Goal: Task Accomplishment & Management: Use online tool/utility

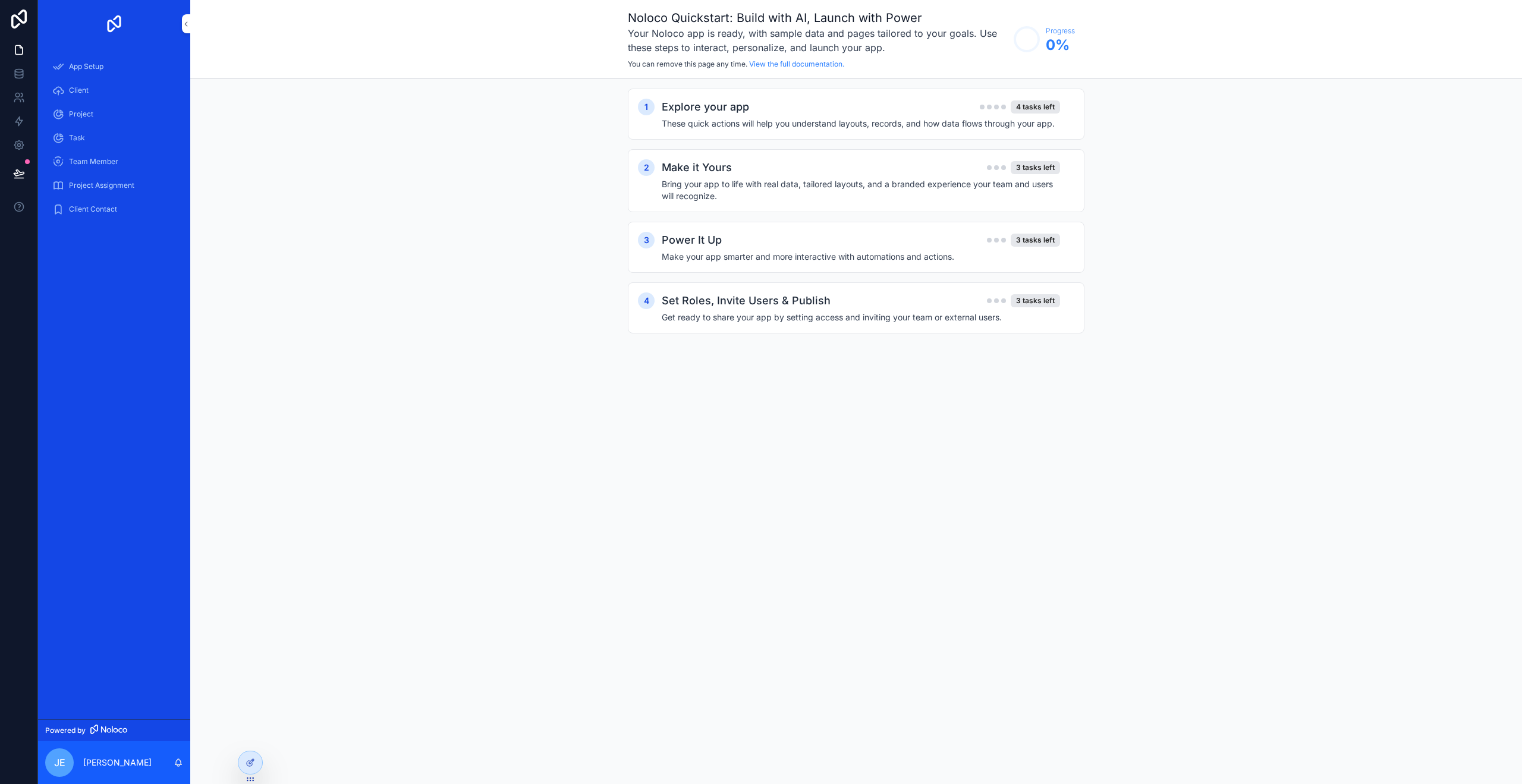
click at [110, 68] on div "App Setup" at bounding box center [114, 66] width 124 height 19
click at [112, 85] on div "Client" at bounding box center [114, 90] width 124 height 19
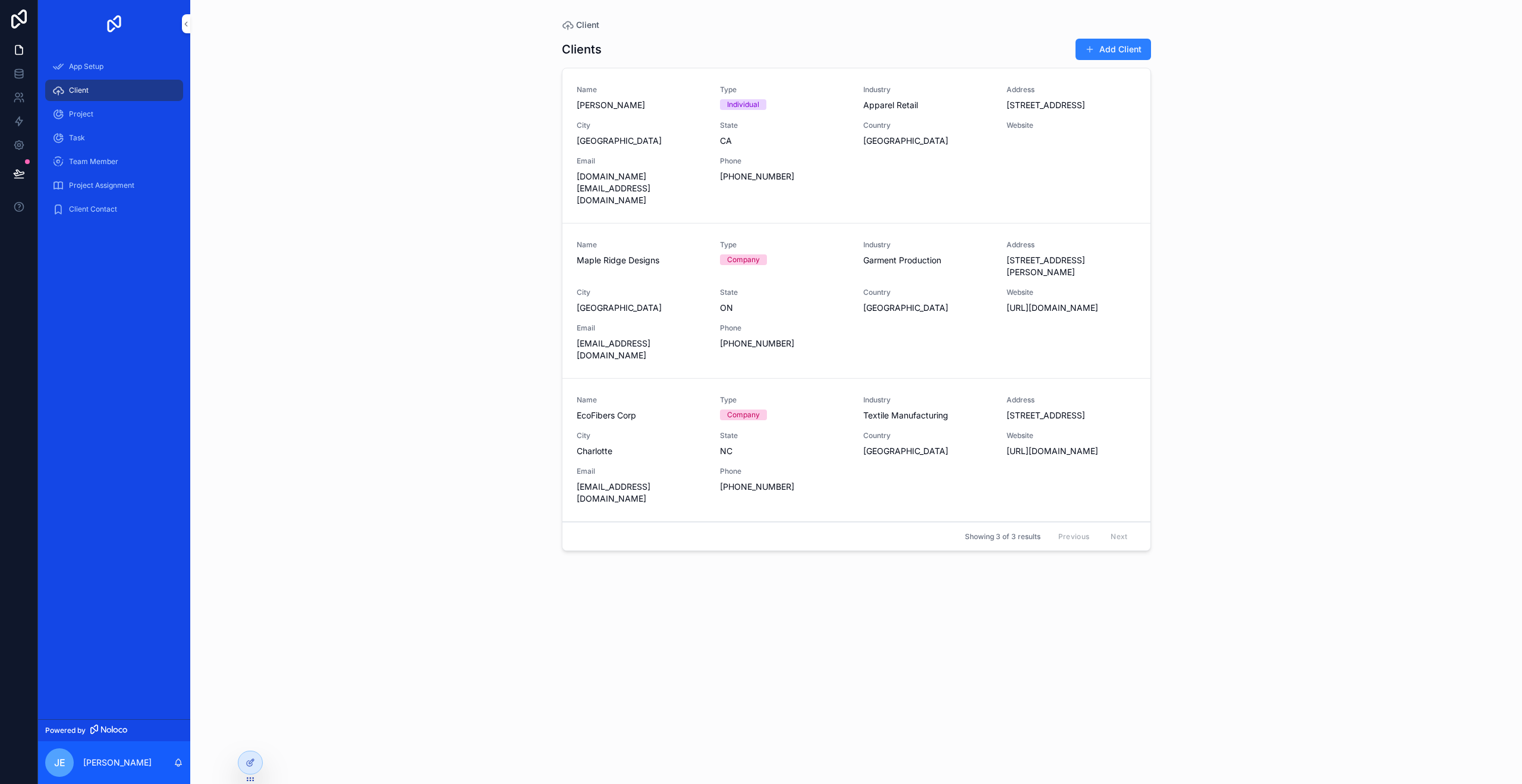
click at [120, 108] on div "Project" at bounding box center [114, 114] width 124 height 19
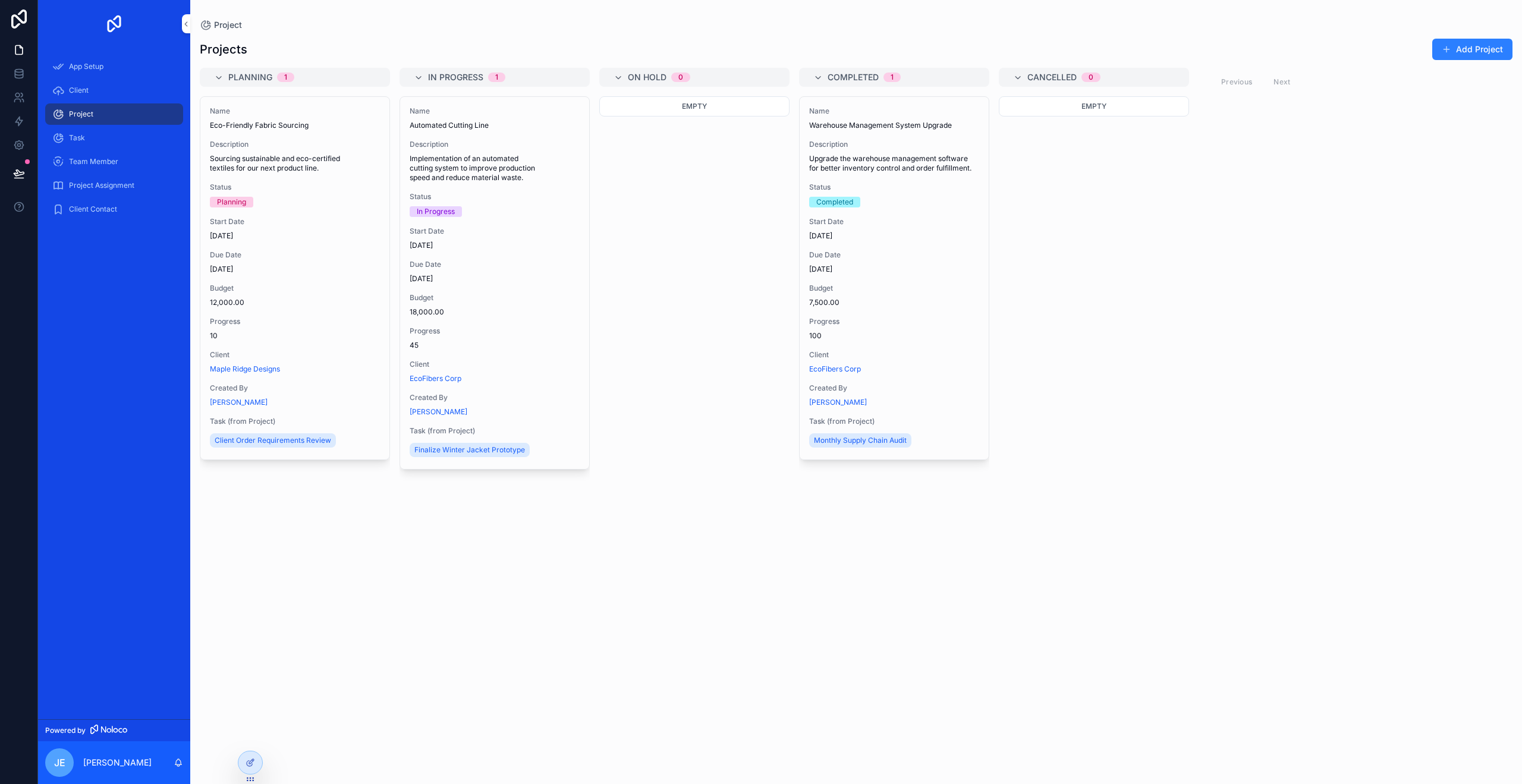
click at [117, 133] on div "Task" at bounding box center [114, 137] width 124 height 19
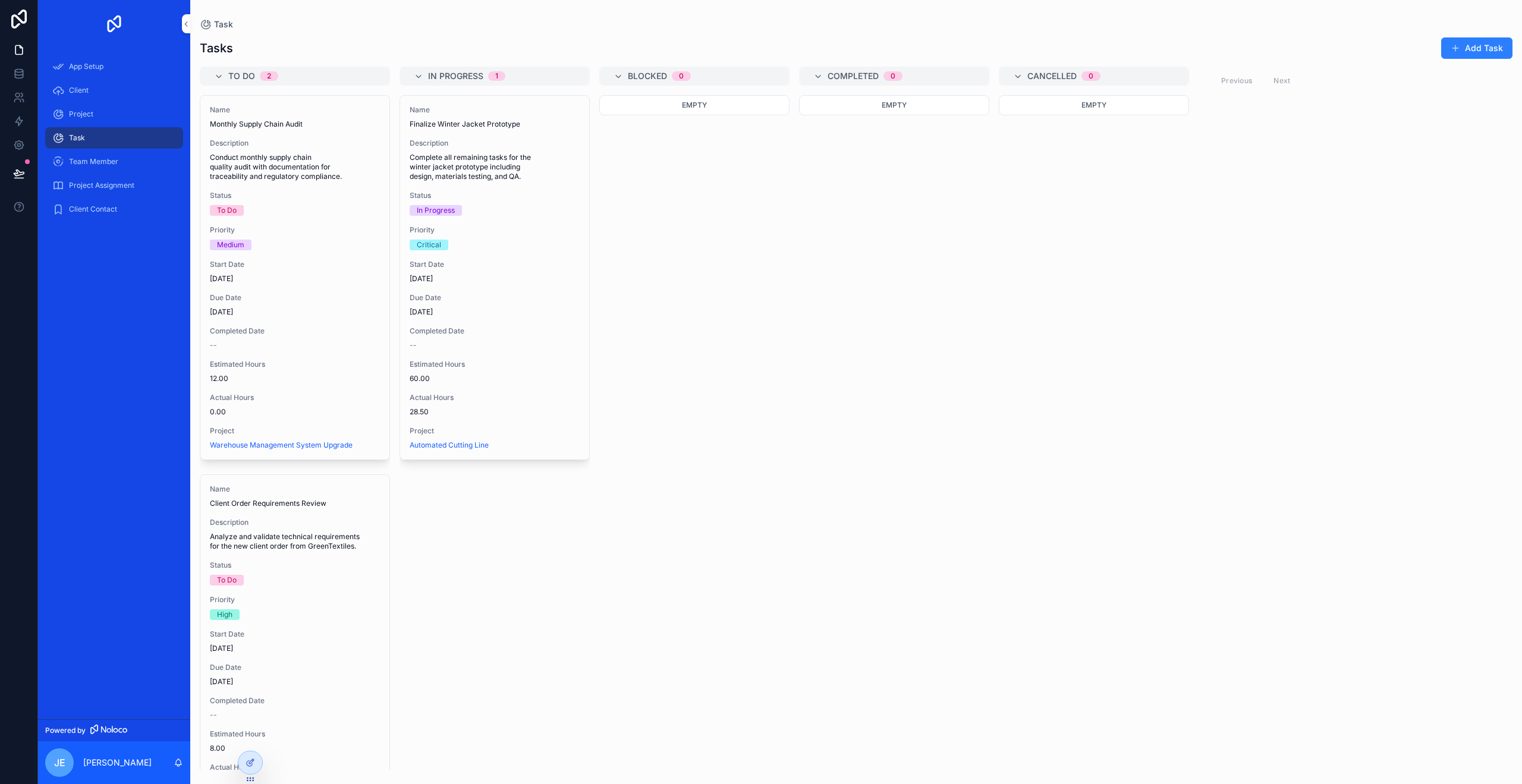
click at [118, 157] on div "Team Member" at bounding box center [114, 161] width 124 height 19
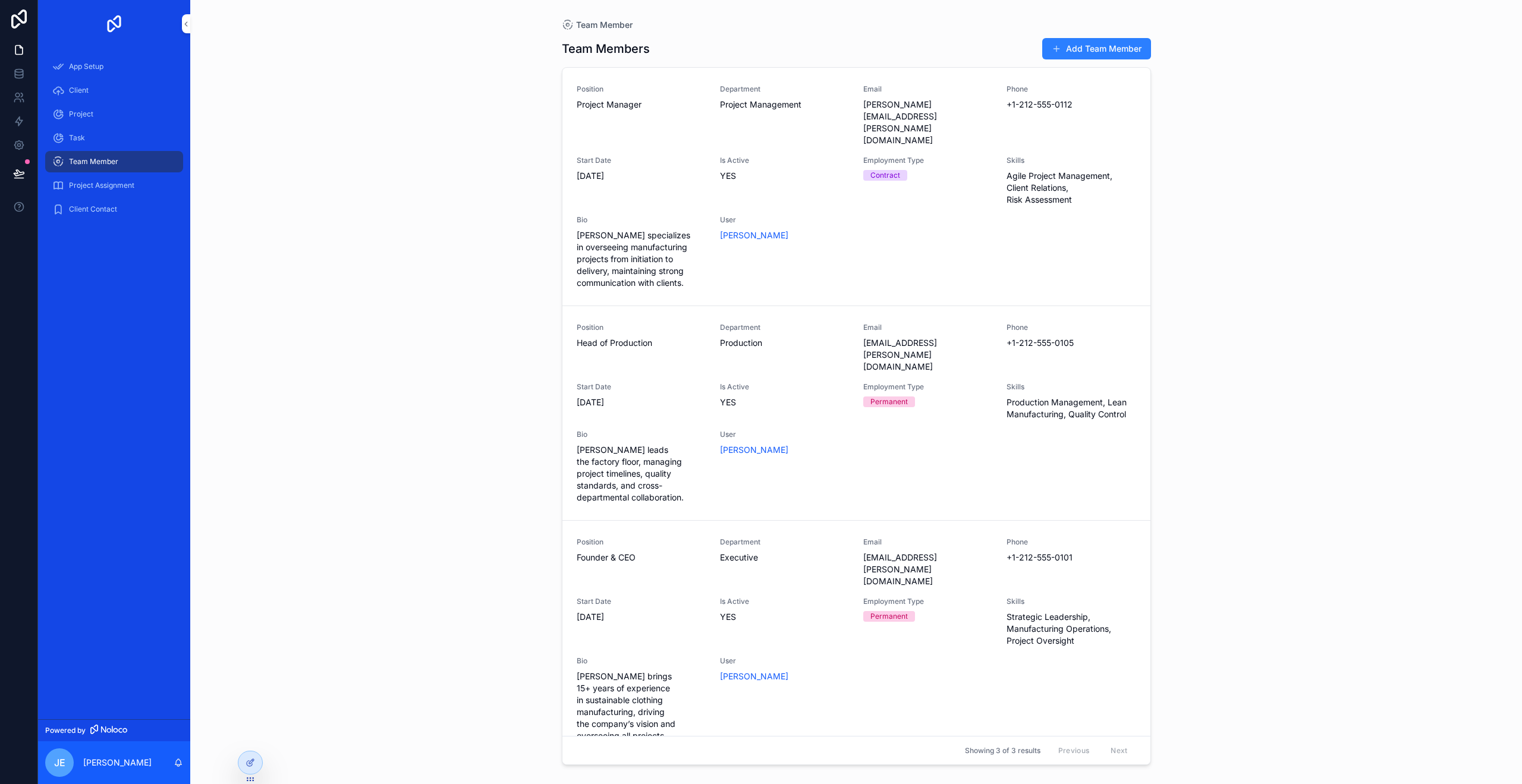
click at [128, 188] on span "Project Assignment" at bounding box center [101, 186] width 65 height 9
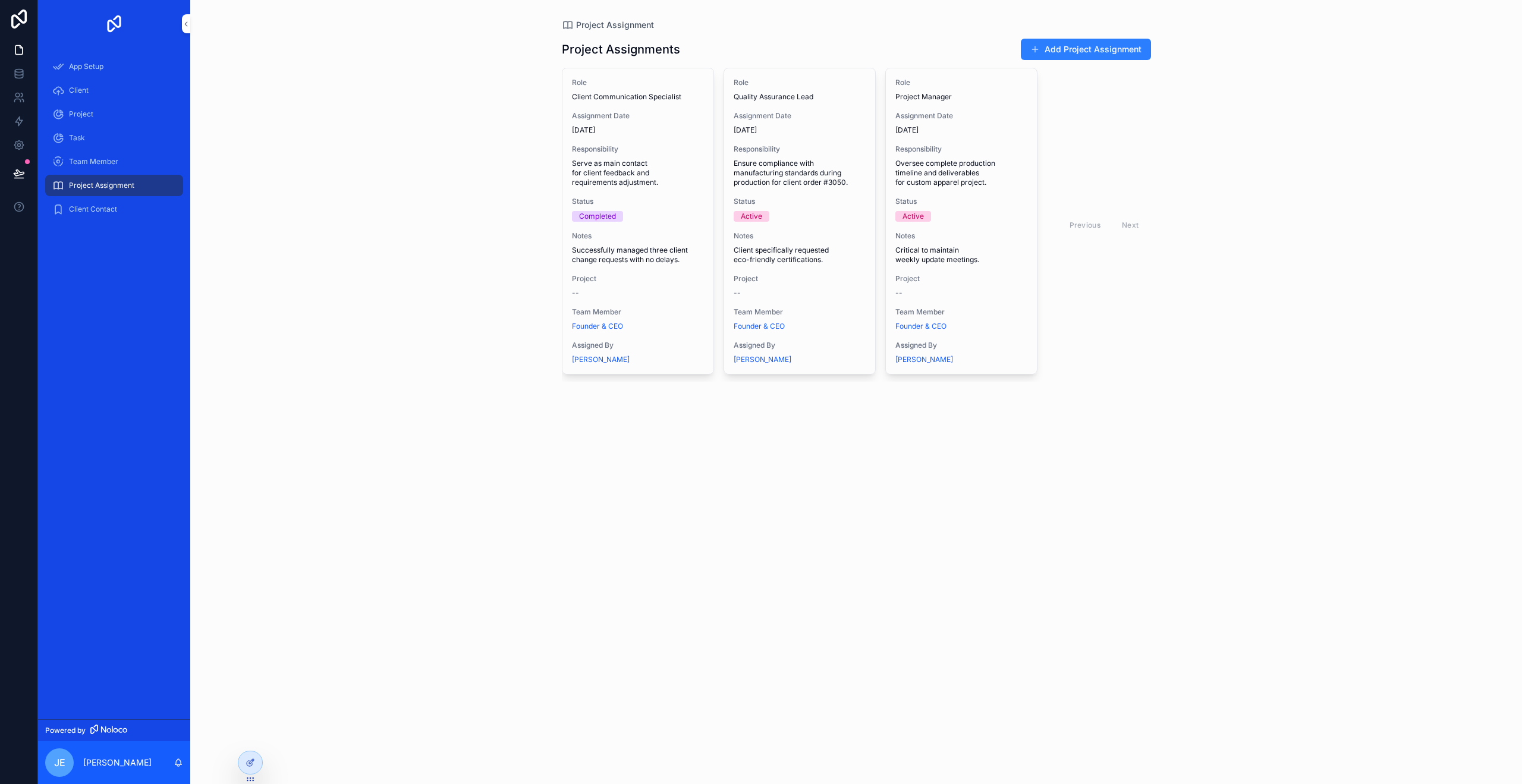
click at [23, 35] on link at bounding box center [19, 19] width 38 height 38
click at [18, 51] on icon at bounding box center [18, 49] width 12 height 12
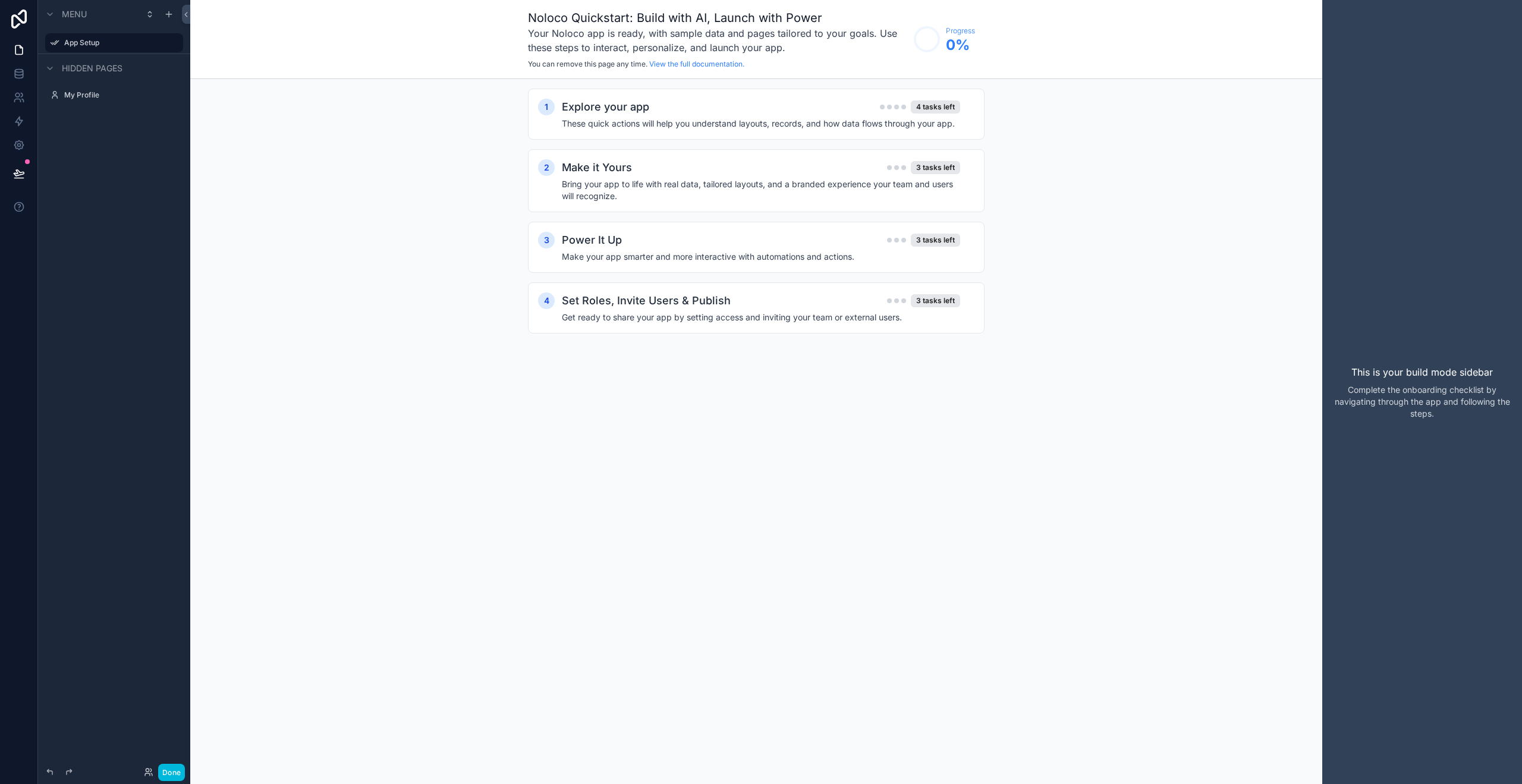
click at [104, 145] on div "Menu App Setup Hidden pages My Profile" at bounding box center [114, 385] width 152 height 770
click at [0, 0] on div "scrollable content" at bounding box center [0, 0] width 0 height 0
click at [214, 49] on span "Remove" at bounding box center [227, 51] width 31 height 12
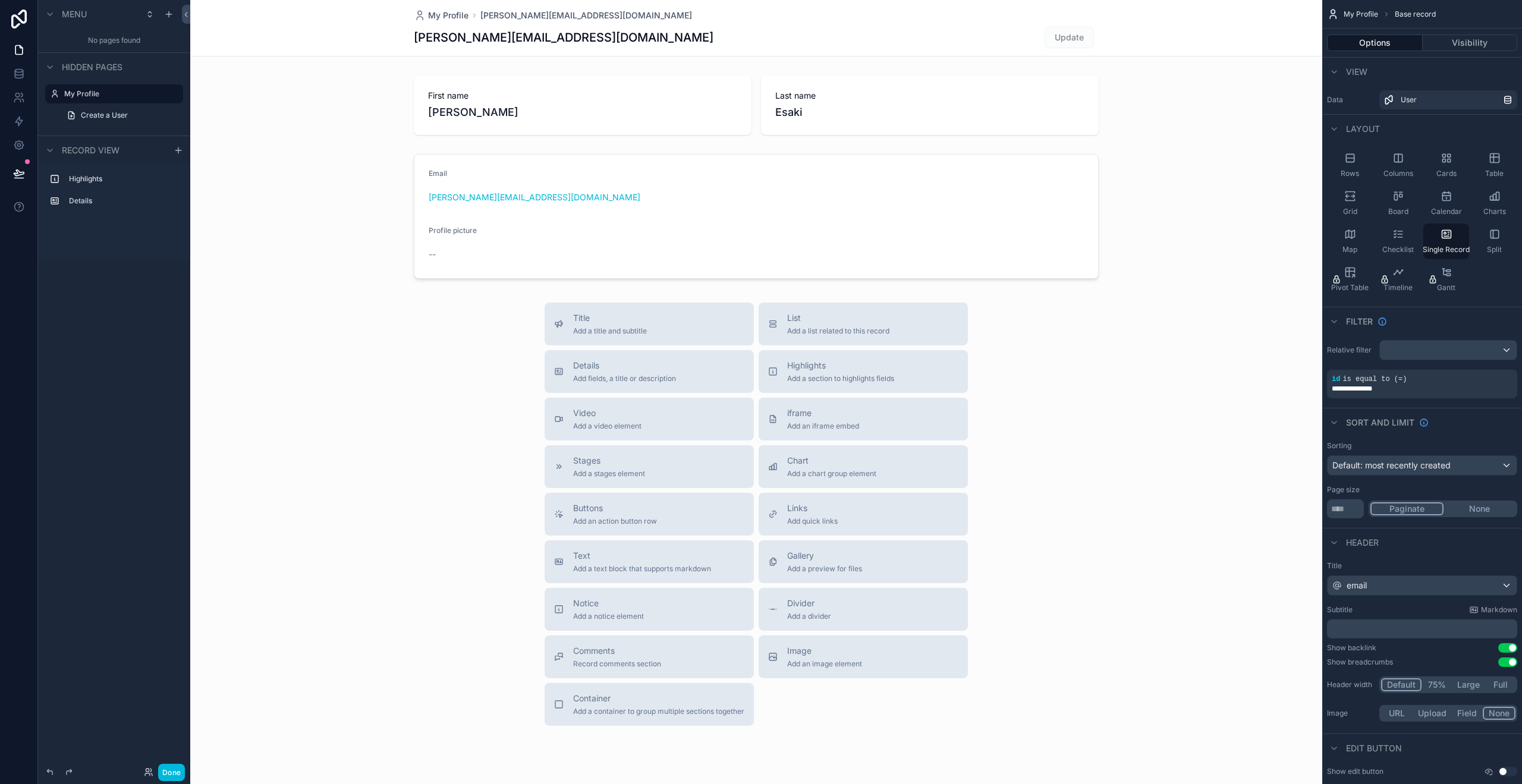
click at [488, 311] on div "scrollable content" at bounding box center [756, 410] width 1132 height 821
click at [170, 18] on icon "scrollable content" at bounding box center [169, 14] width 9 height 9
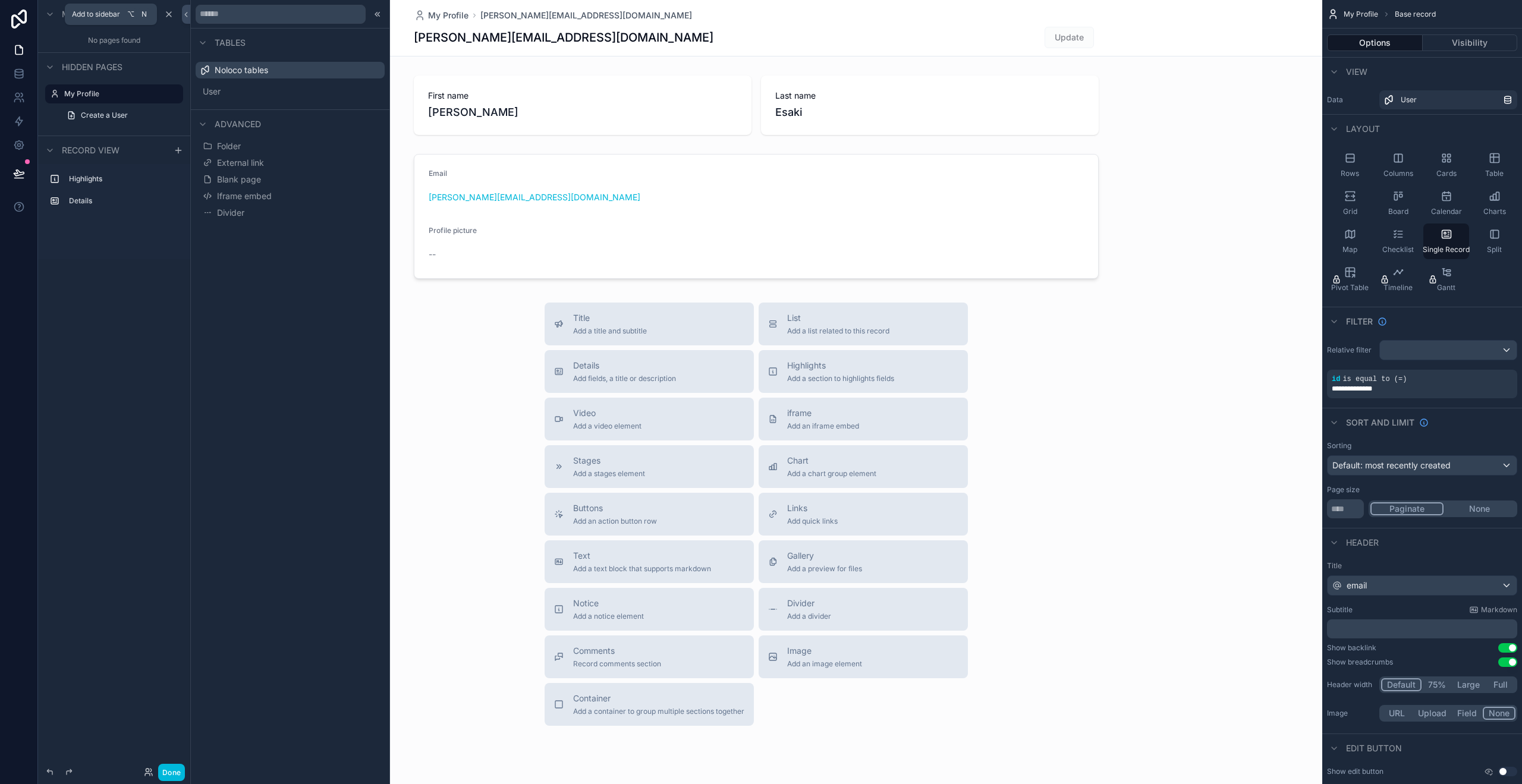
click at [170, 18] on icon "scrollable content" at bounding box center [169, 14] width 9 height 9
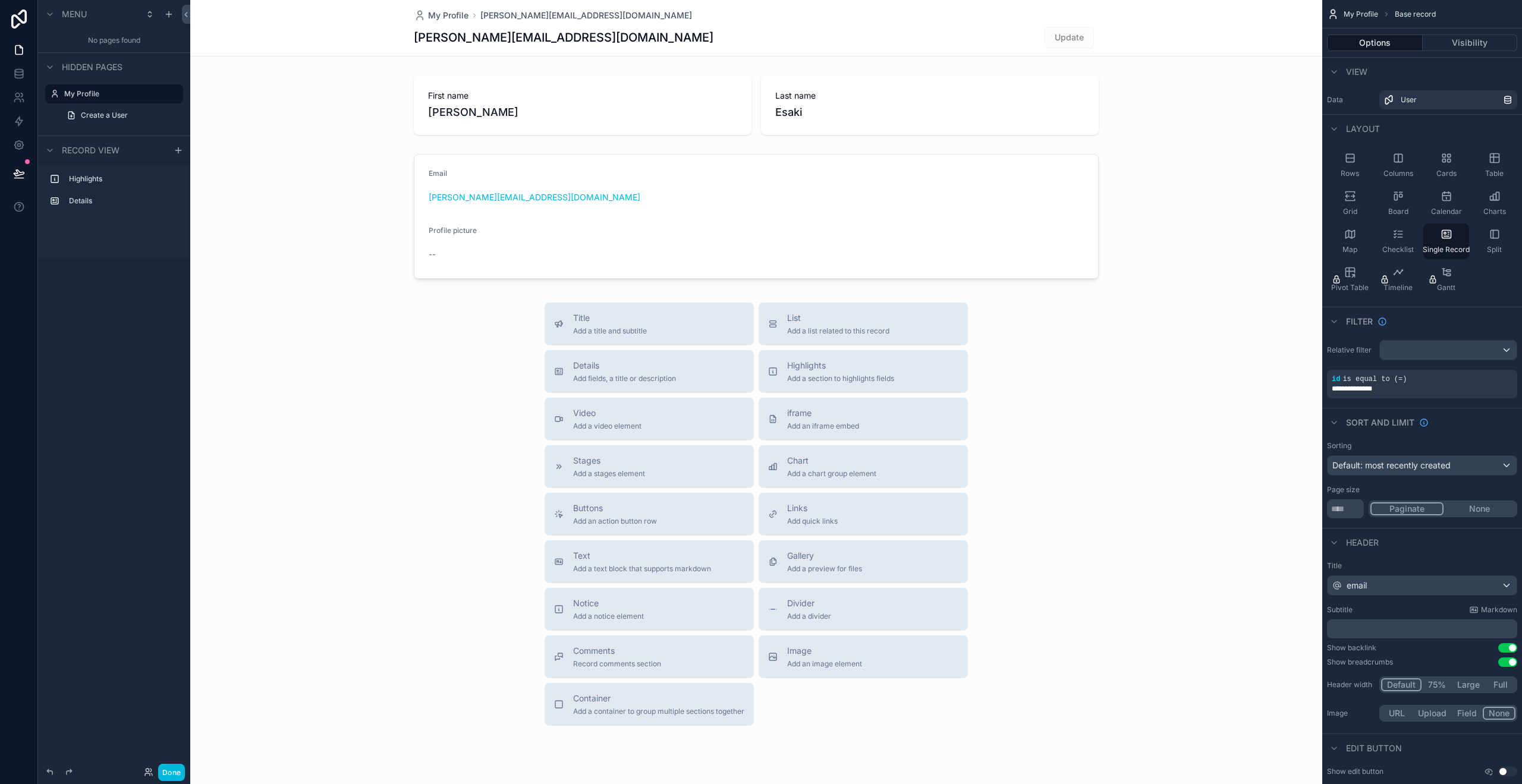
drag, startPoint x: 120, startPoint y: 38, endPoint x: 144, endPoint y: 25, distance: 27.3
click at [120, 39] on div "No pages found" at bounding box center [114, 40] width 152 height 24
click at [165, 15] on icon "scrollable content" at bounding box center [169, 14] width 9 height 9
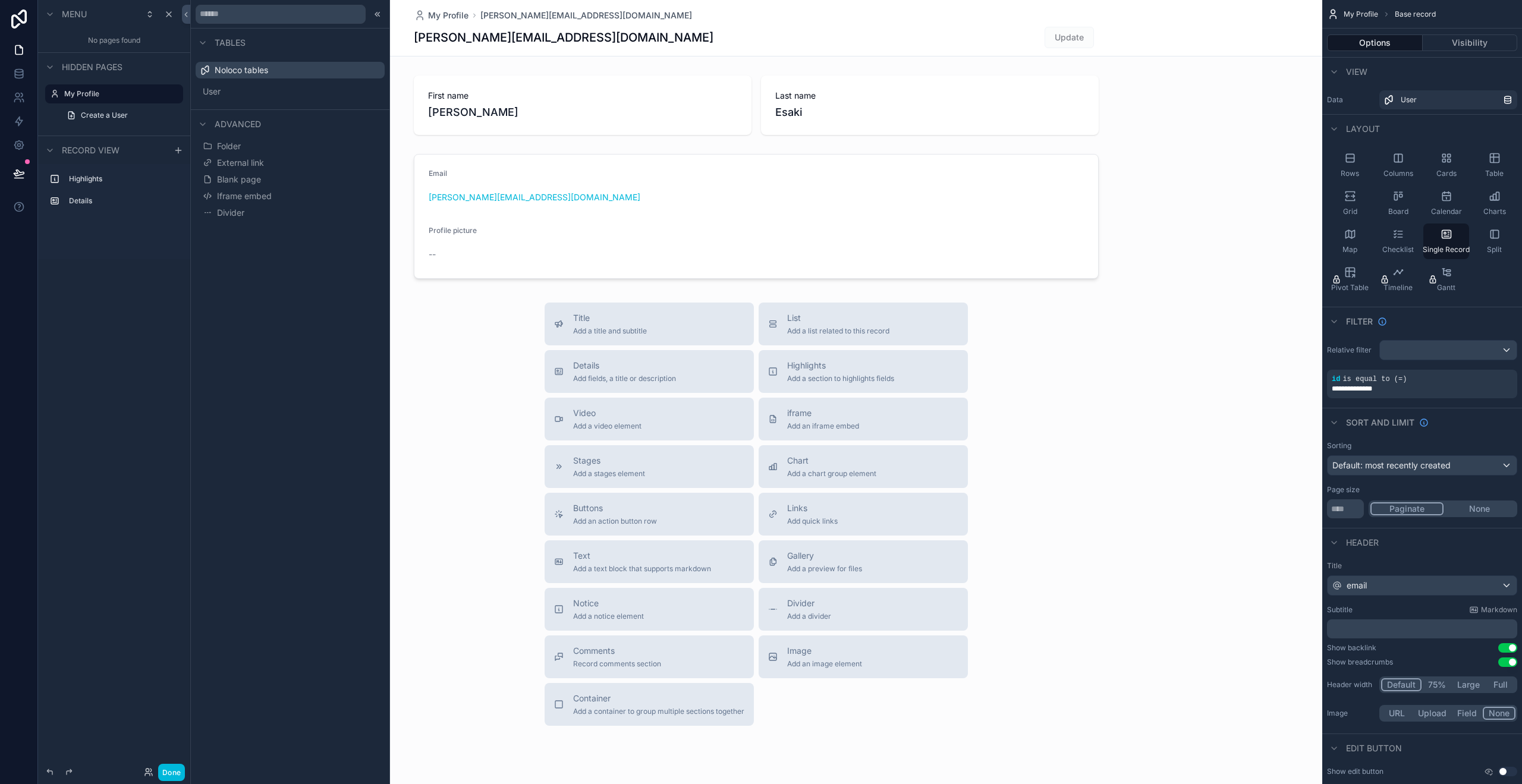
click at [265, 177] on button "Blank page" at bounding box center [290, 180] width 180 height 17
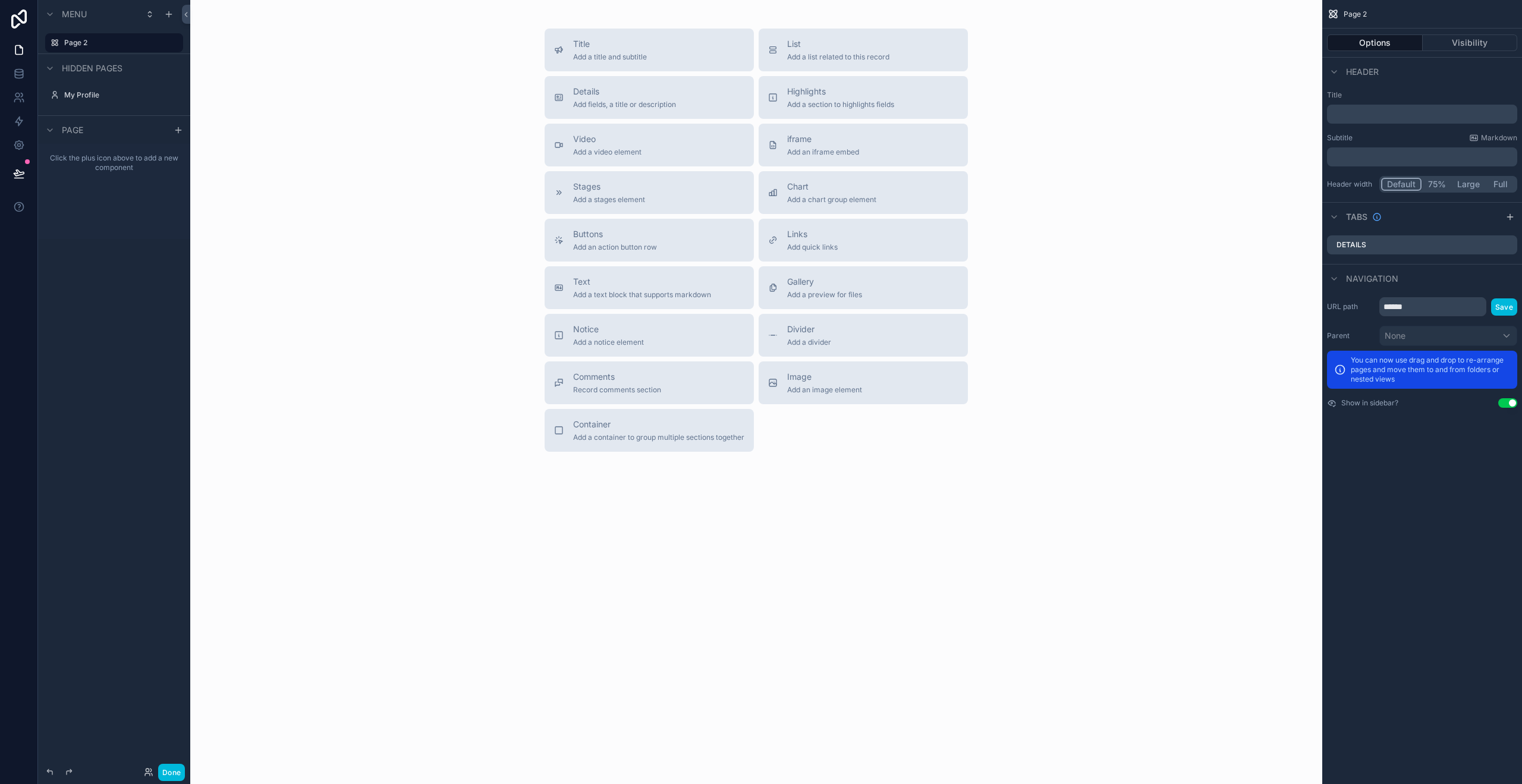
click at [677, 427] on span "Container" at bounding box center [658, 424] width 171 height 12
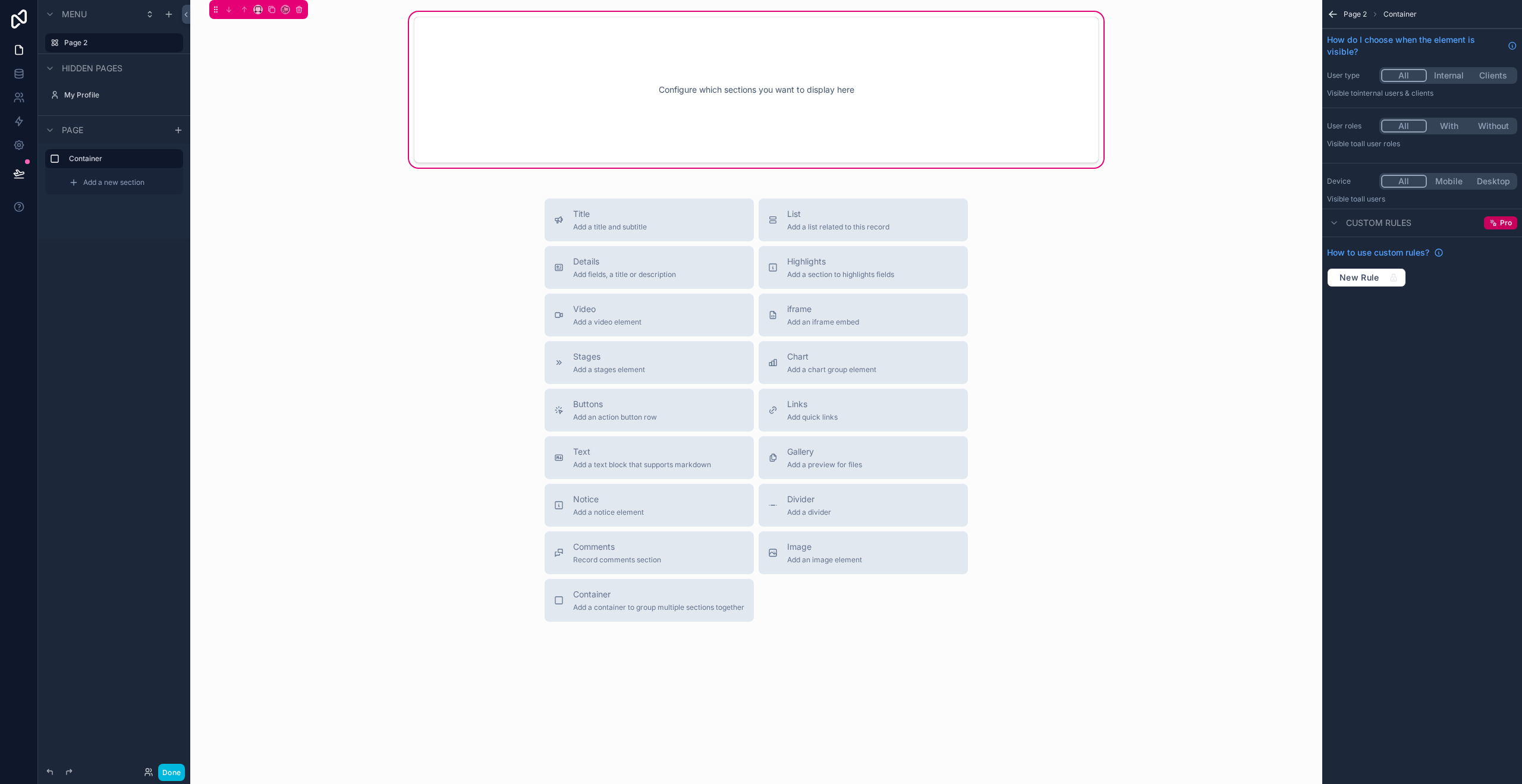
click at [726, 110] on div "Configure which sections you want to display here" at bounding box center [756, 89] width 646 height 107
click at [725, 94] on div "Configure which sections you want to display here" at bounding box center [756, 89] width 646 height 107
click at [1187, 204] on div "Title Add a title and subtitle List Add a list related to this record Details A…" at bounding box center [756, 410] width 1113 height 423
click at [1359, 222] on span "Custom rules" at bounding box center [1379, 222] width 65 height 12
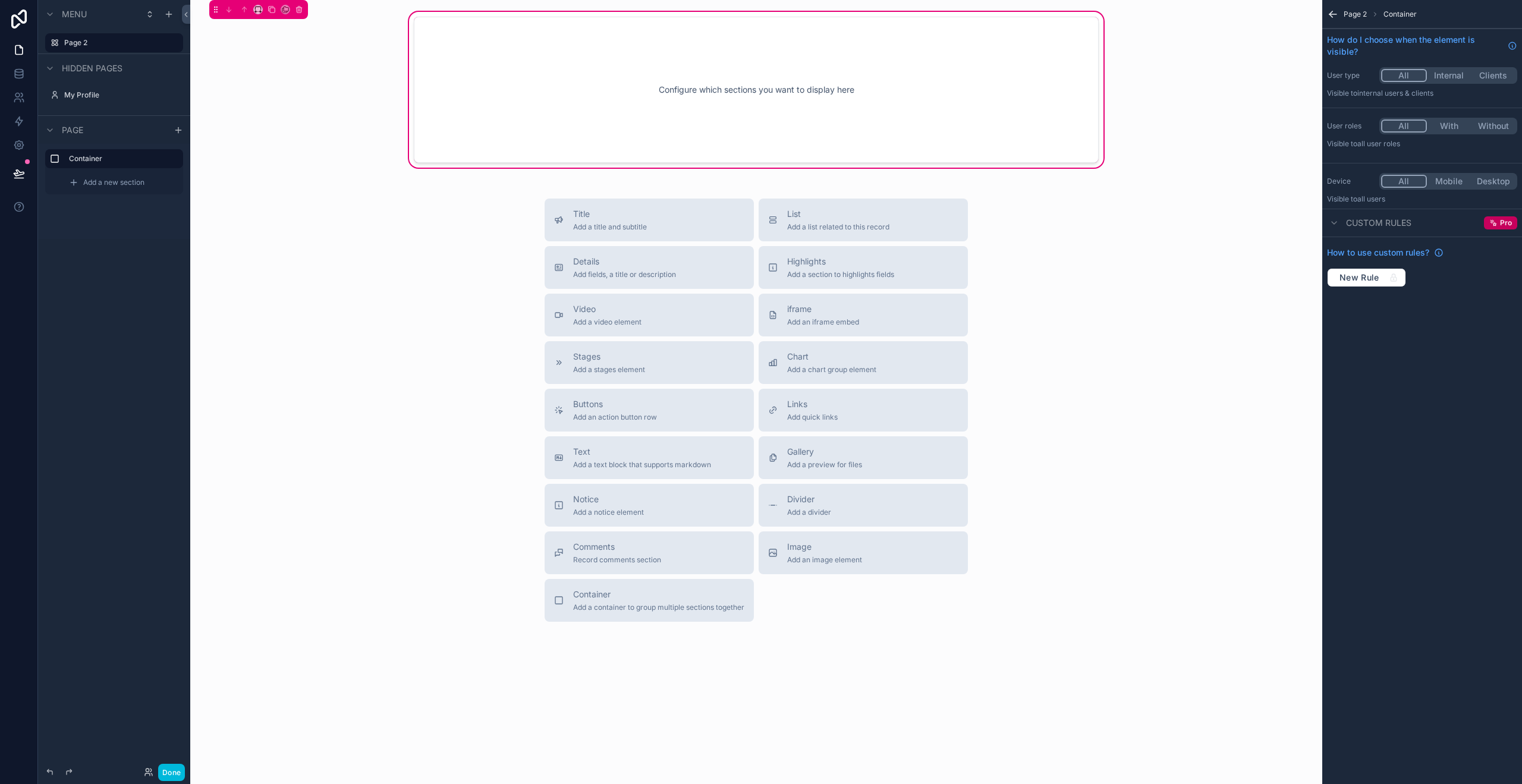
click at [757, 59] on div "Configure which sections you want to display here" at bounding box center [756, 89] width 646 height 107
click at [779, 83] on div "Configure which sections you want to display here" at bounding box center [756, 89] width 646 height 107
click at [120, 175] on div "Add a new section" at bounding box center [123, 183] width 117 height 19
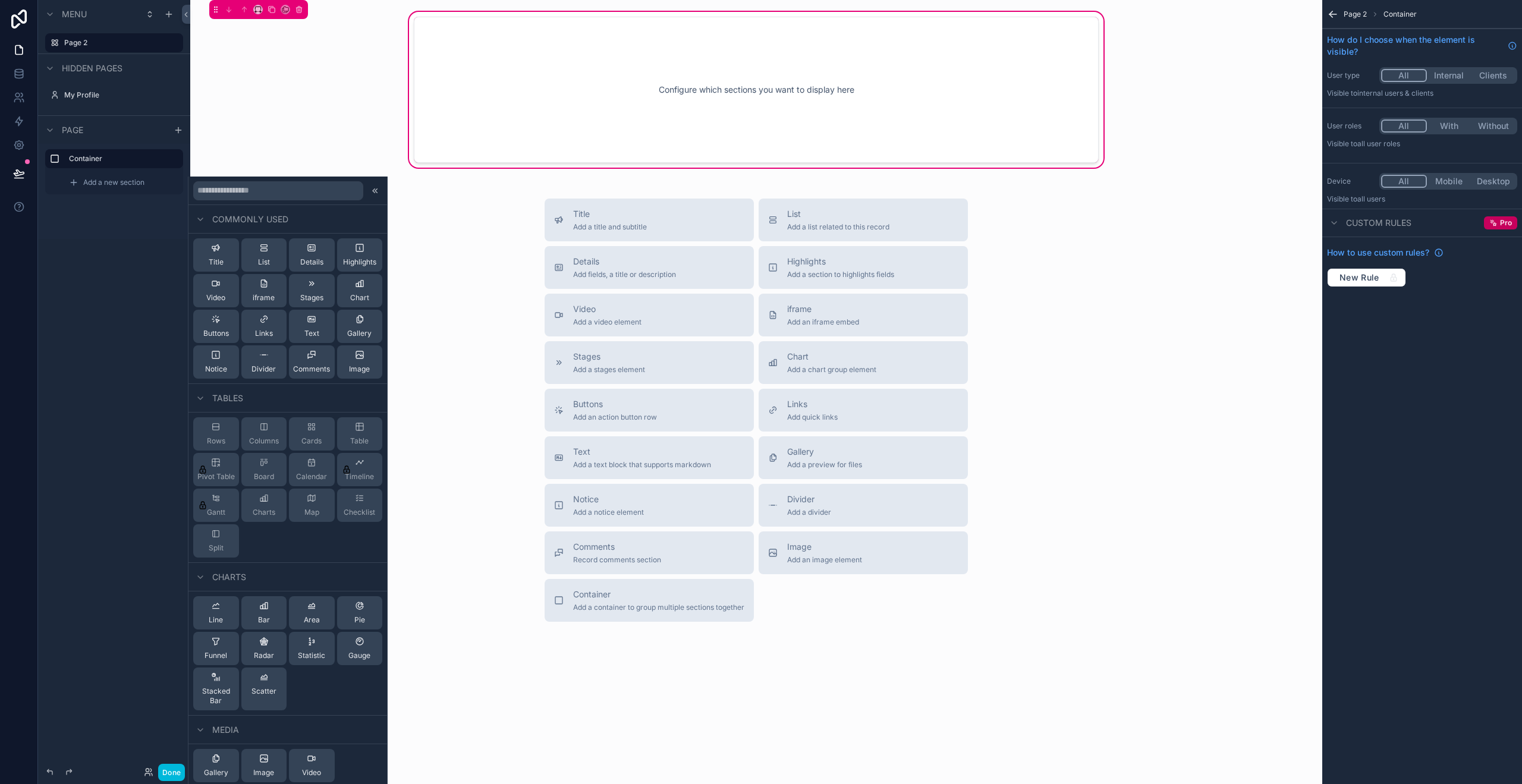
click at [350, 440] on span "Table" at bounding box center [359, 441] width 18 height 9
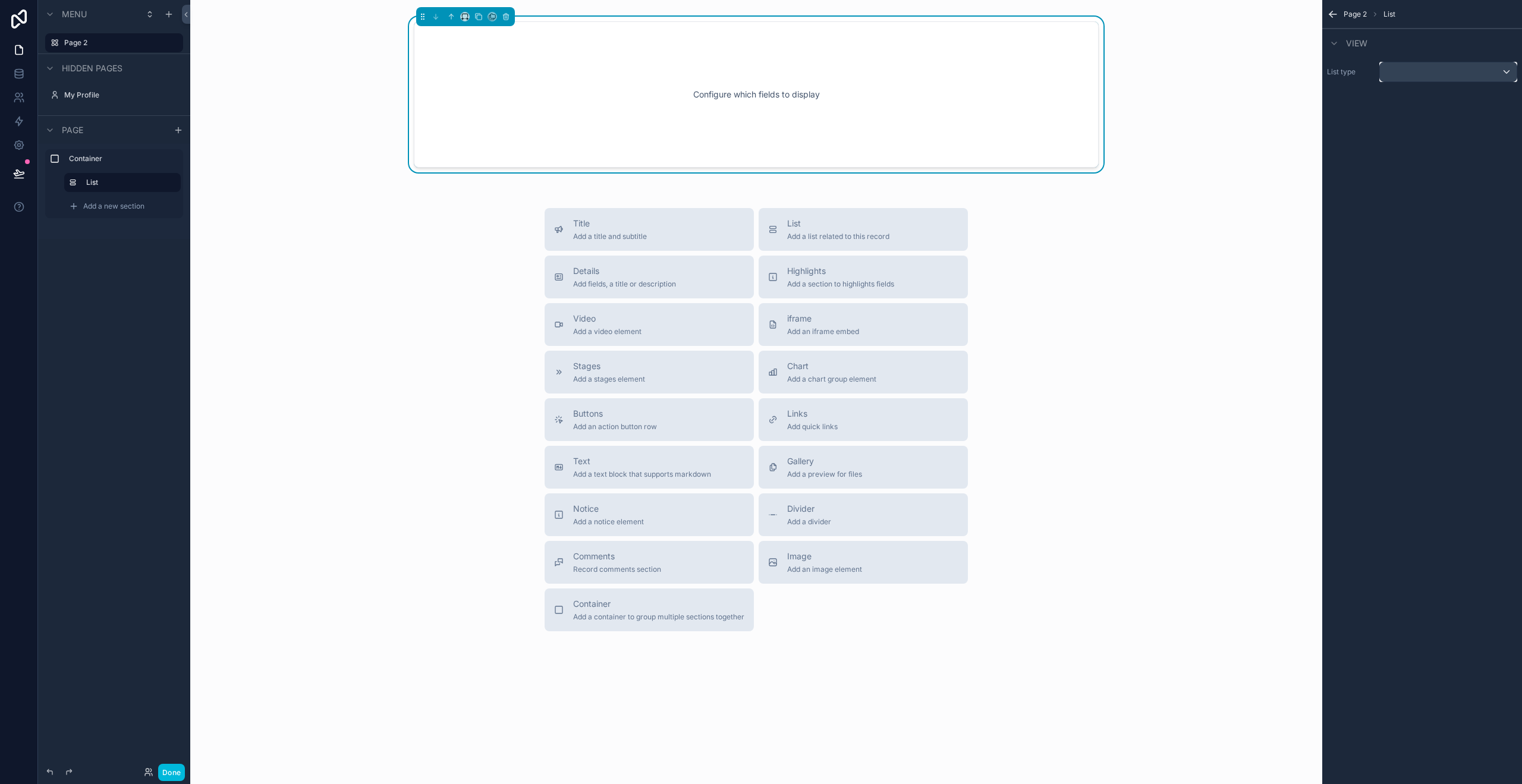
click at [1431, 64] on div "scrollable content" at bounding box center [1448, 71] width 137 height 19
click at [1418, 149] on div "User" at bounding box center [1448, 153] width 117 height 15
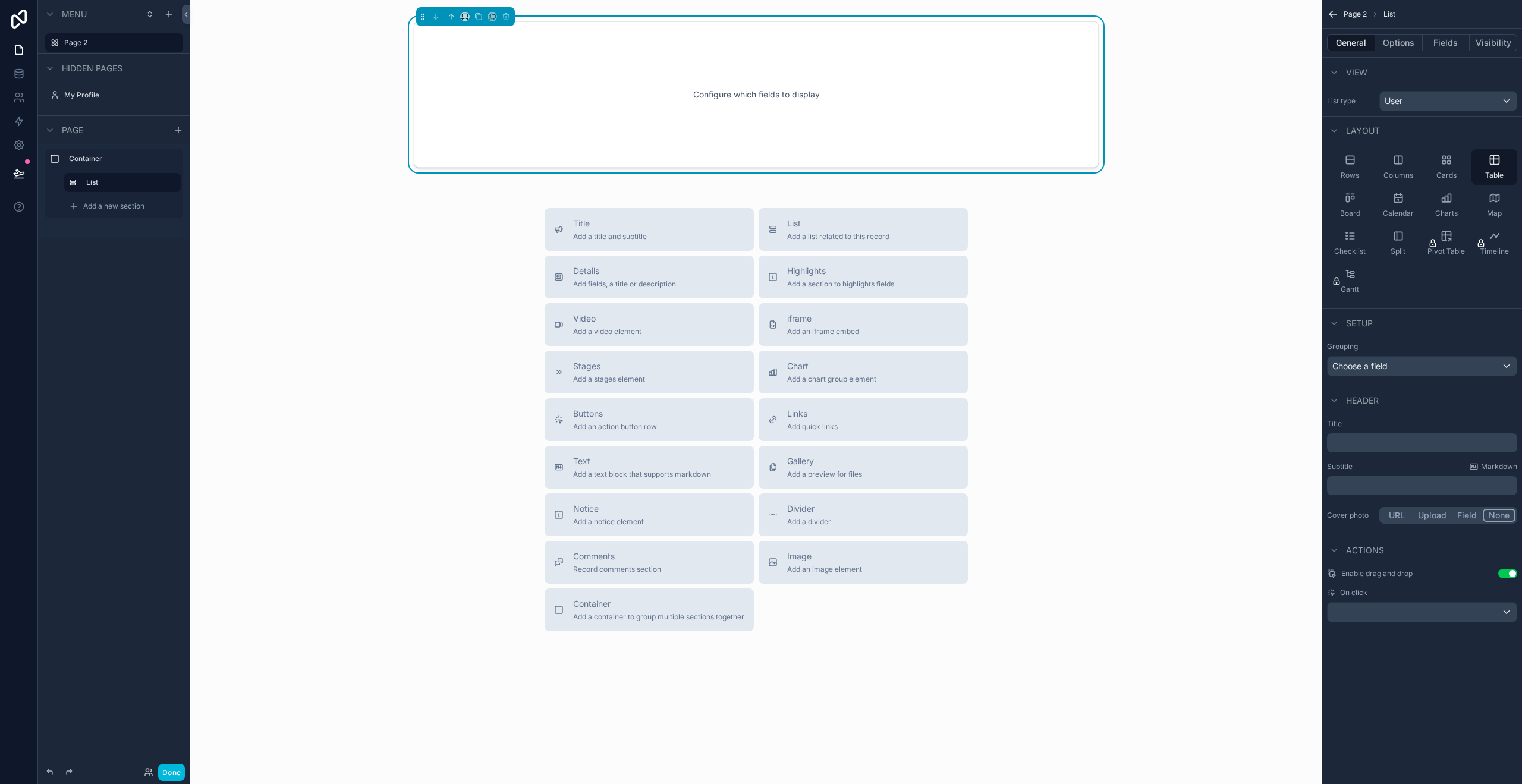
click at [1341, 166] on div "Rows" at bounding box center [1350, 167] width 46 height 35
click at [754, 108] on div "Configure which fields to display" at bounding box center [756, 94] width 646 height 107
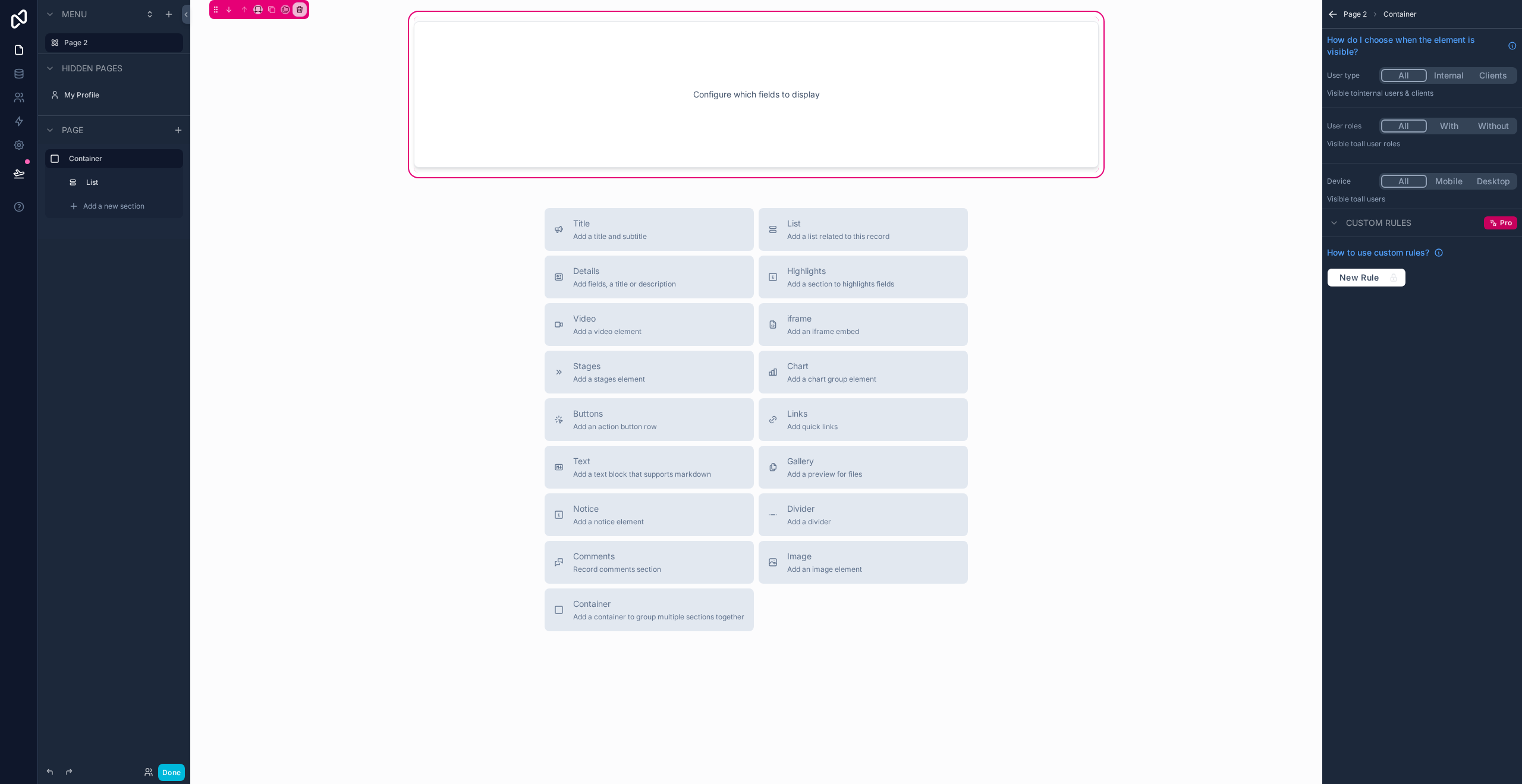
click at [110, 180] on label "List" at bounding box center [128, 183] width 85 height 9
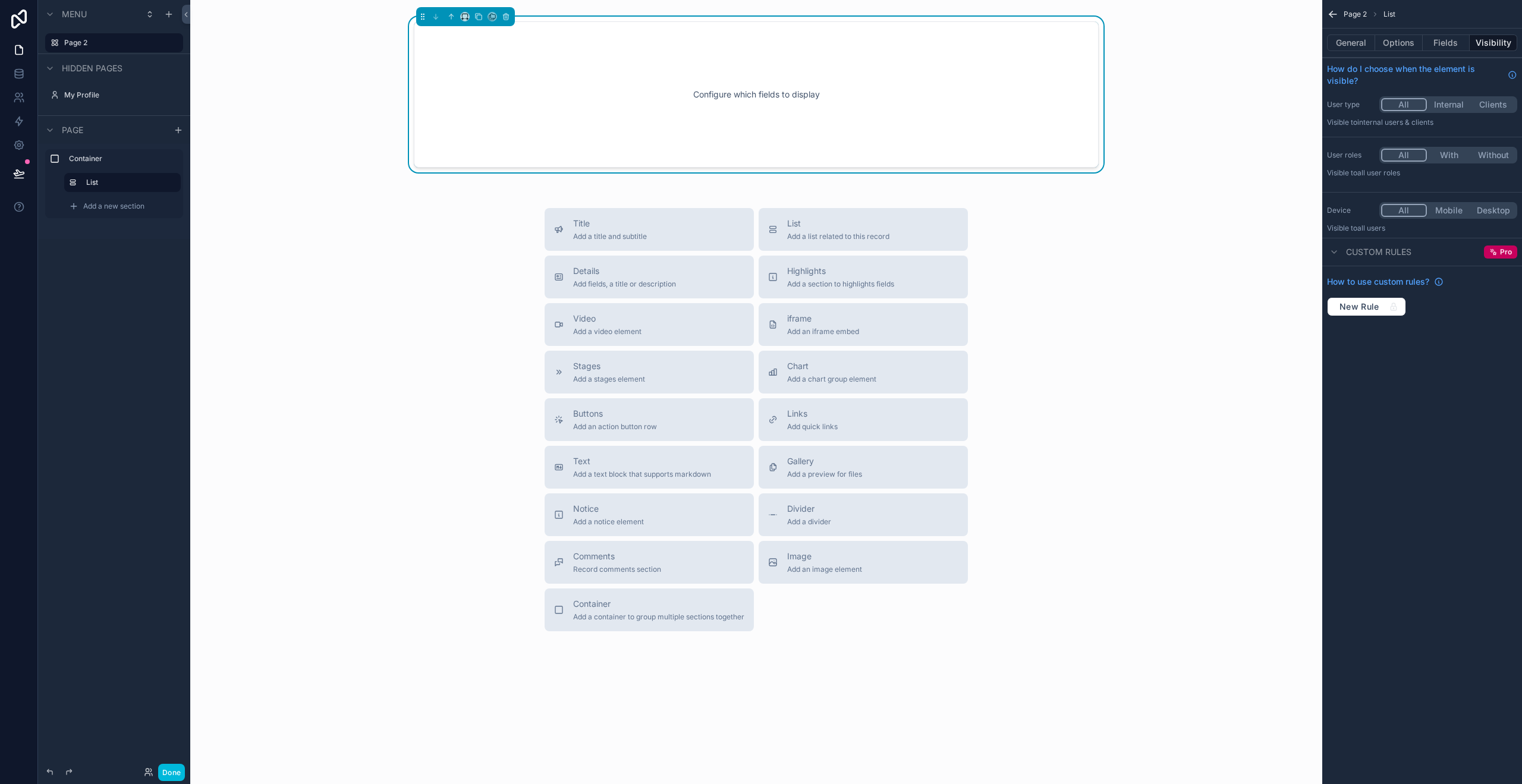
click at [95, 161] on label "Container" at bounding box center [121, 159] width 104 height 9
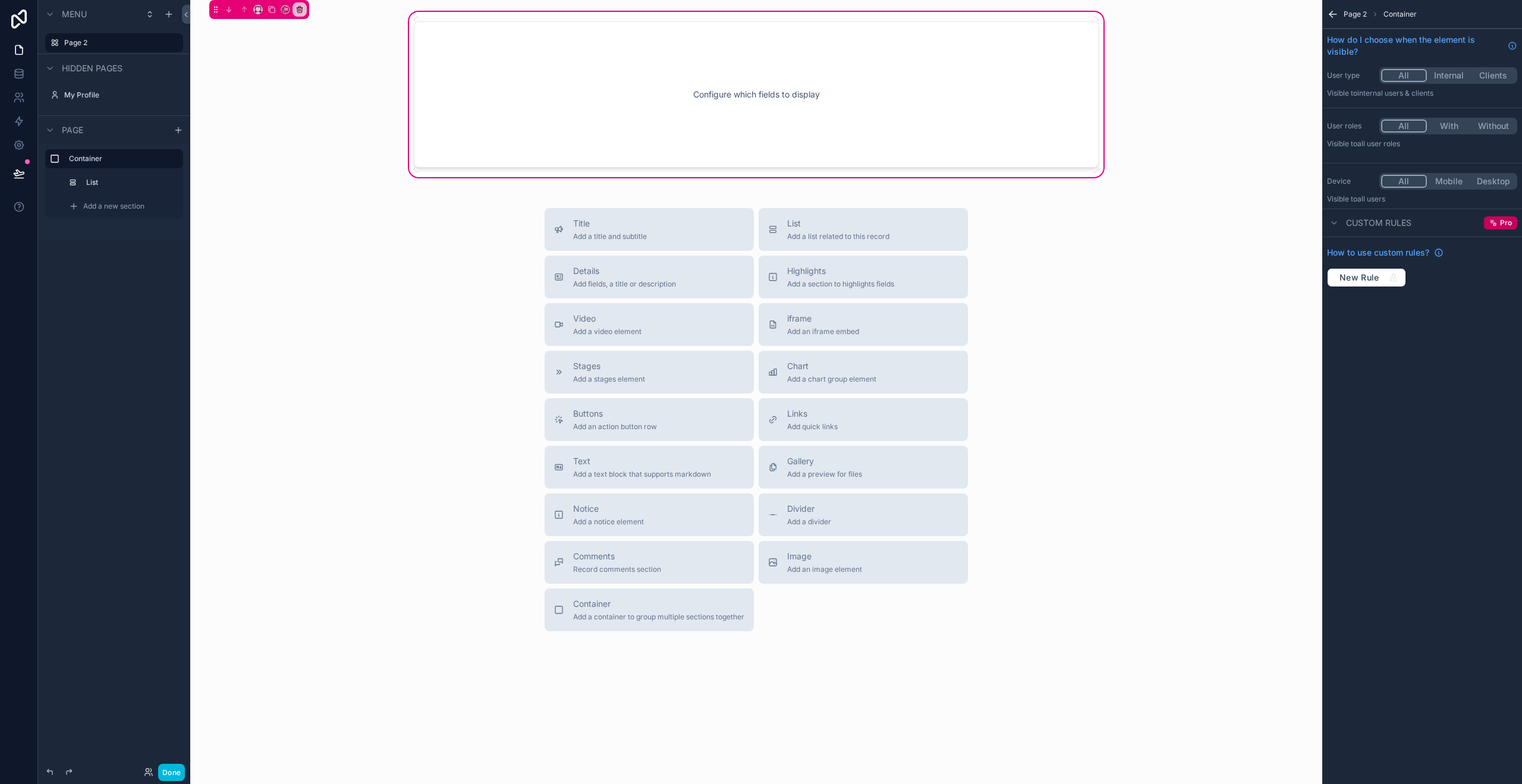
click at [107, 178] on div "List" at bounding box center [130, 183] width 90 height 9
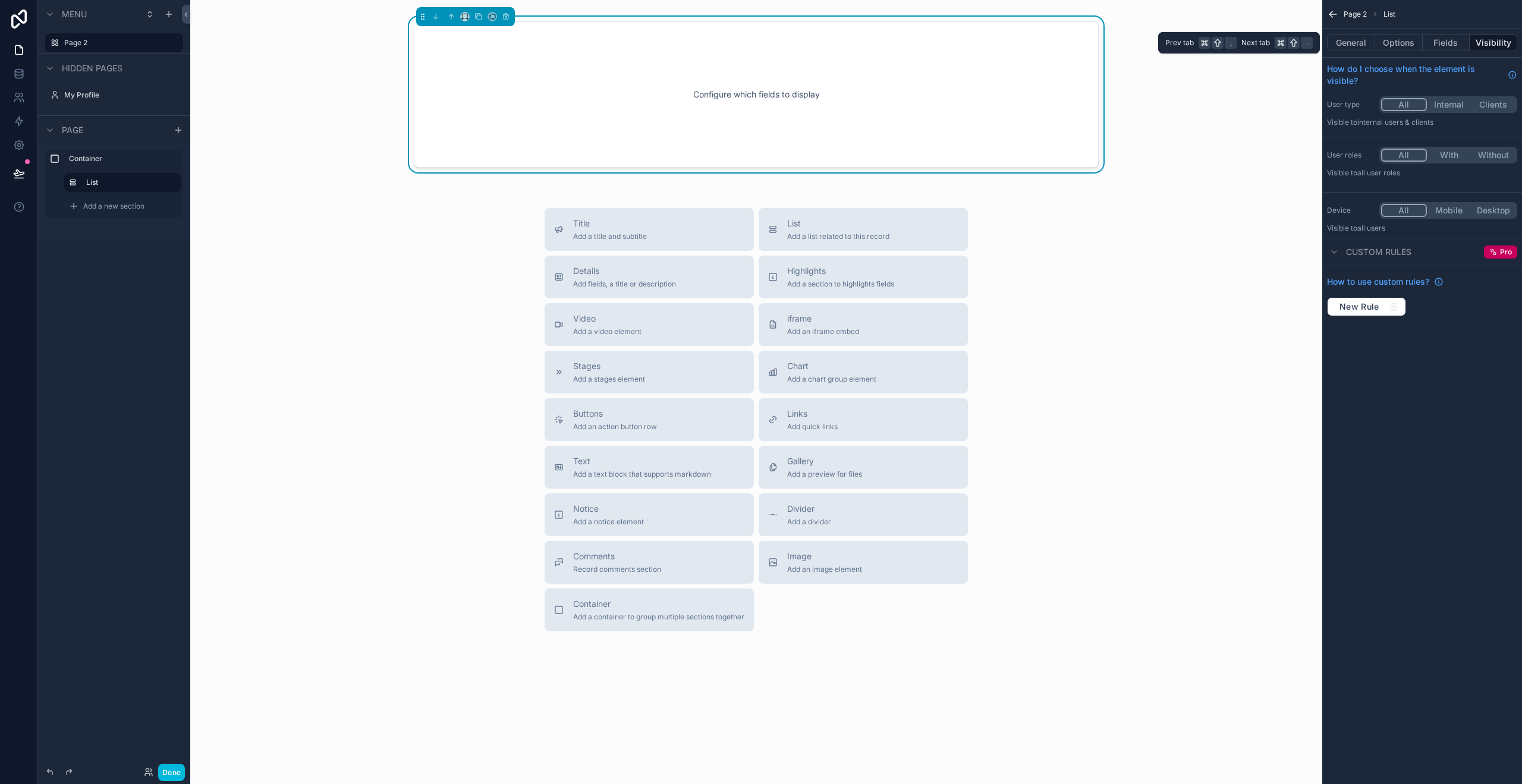
click at [1366, 44] on button "General" at bounding box center [1351, 43] width 48 height 17
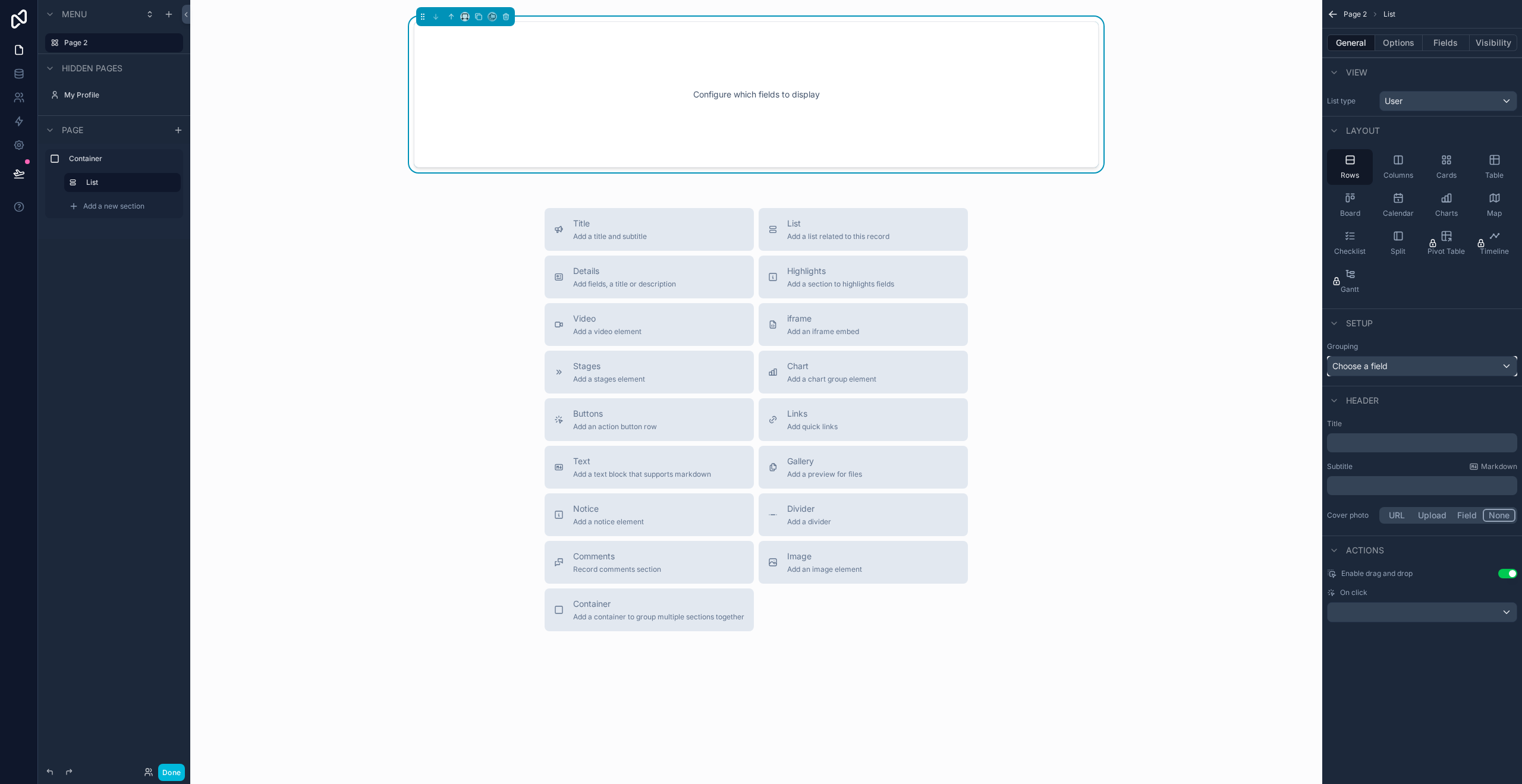
click at [1385, 368] on span "Choose a field" at bounding box center [1360, 365] width 55 height 10
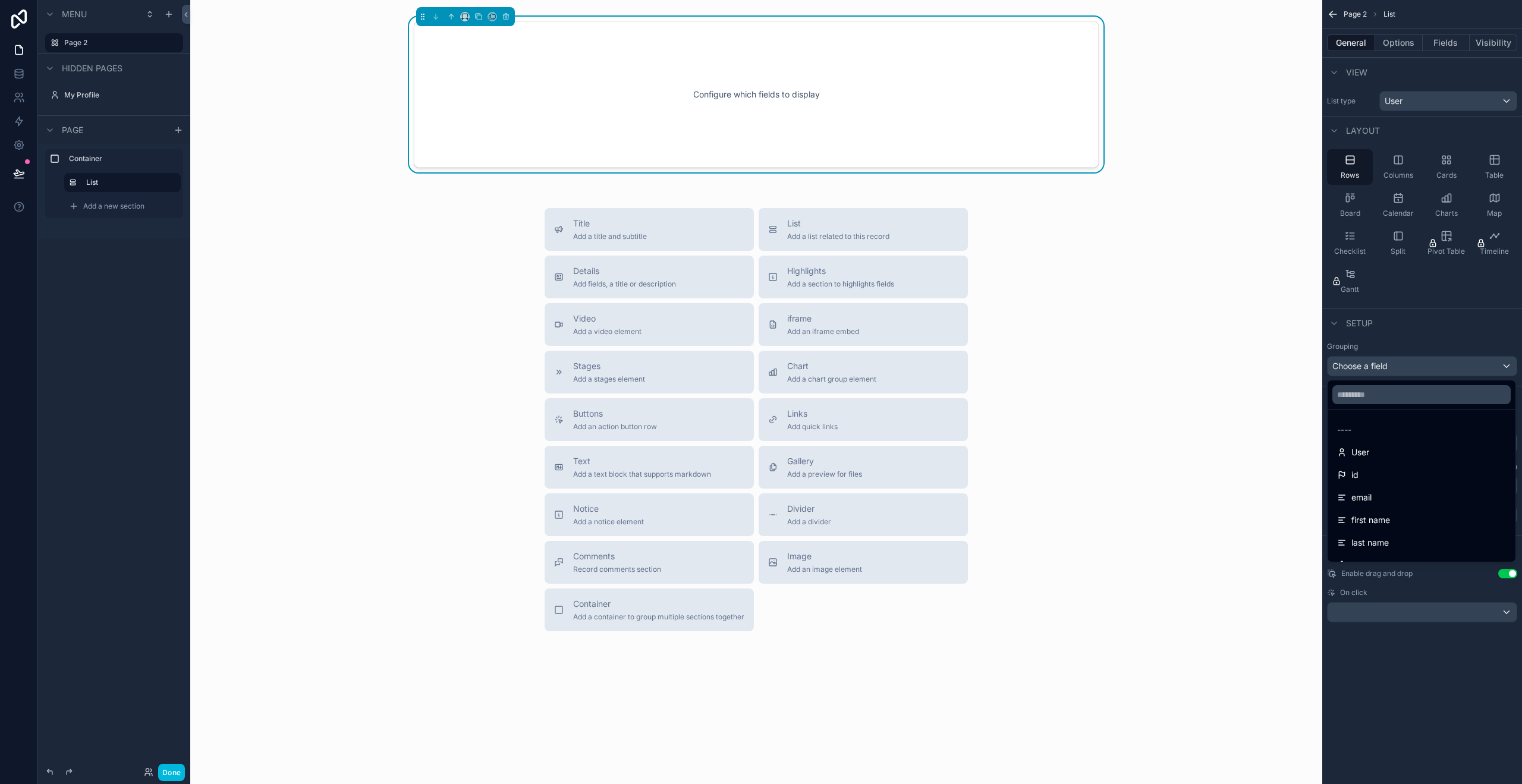
click at [1387, 453] on div "User" at bounding box center [1422, 452] width 169 height 15
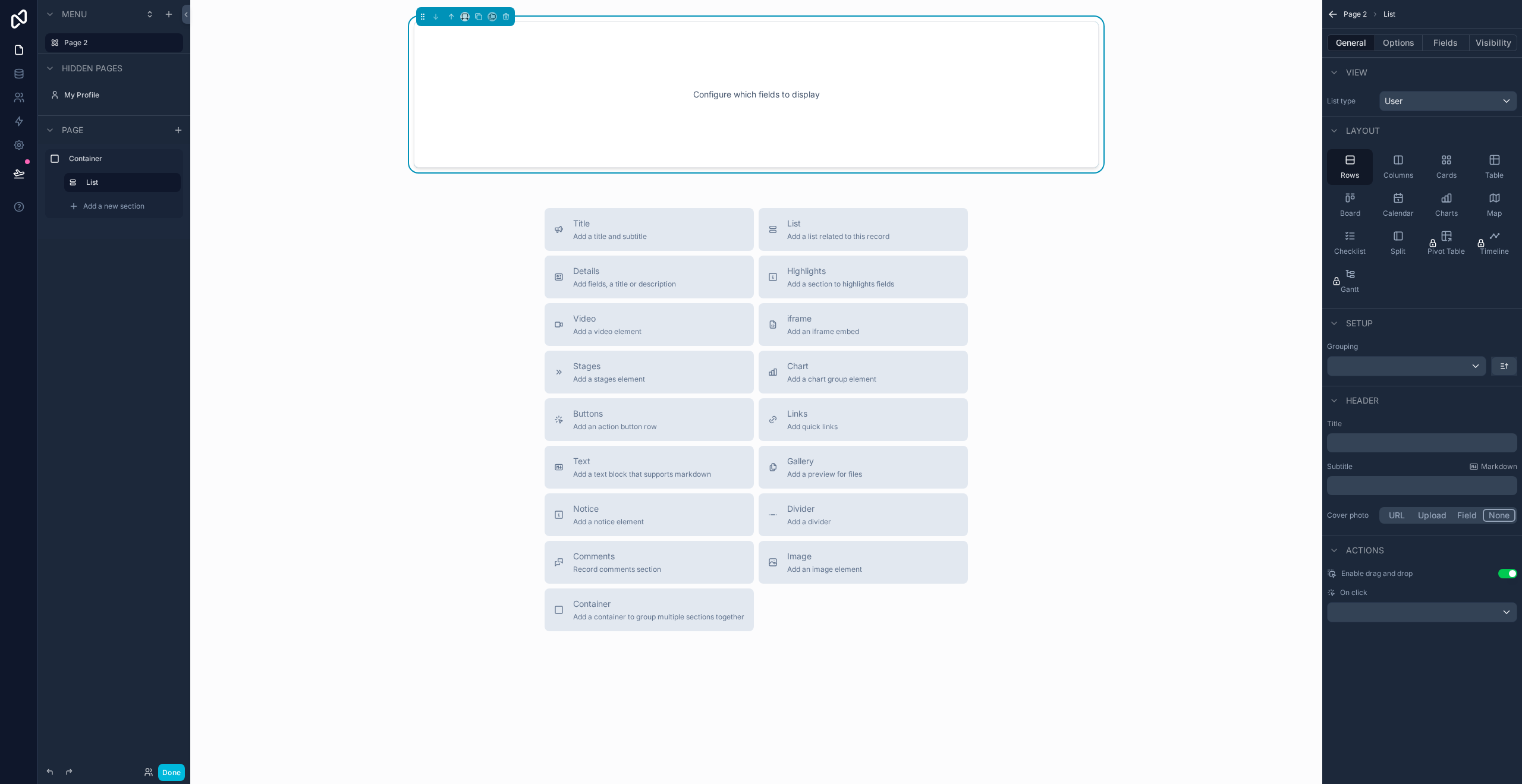
click at [1406, 447] on p "﻿" at bounding box center [1423, 443] width 183 height 12
click at [1405, 492] on div "﻿" at bounding box center [1422, 486] width 190 height 19
click at [1402, 488] on p "﻿" at bounding box center [1423, 485] width 183 height 12
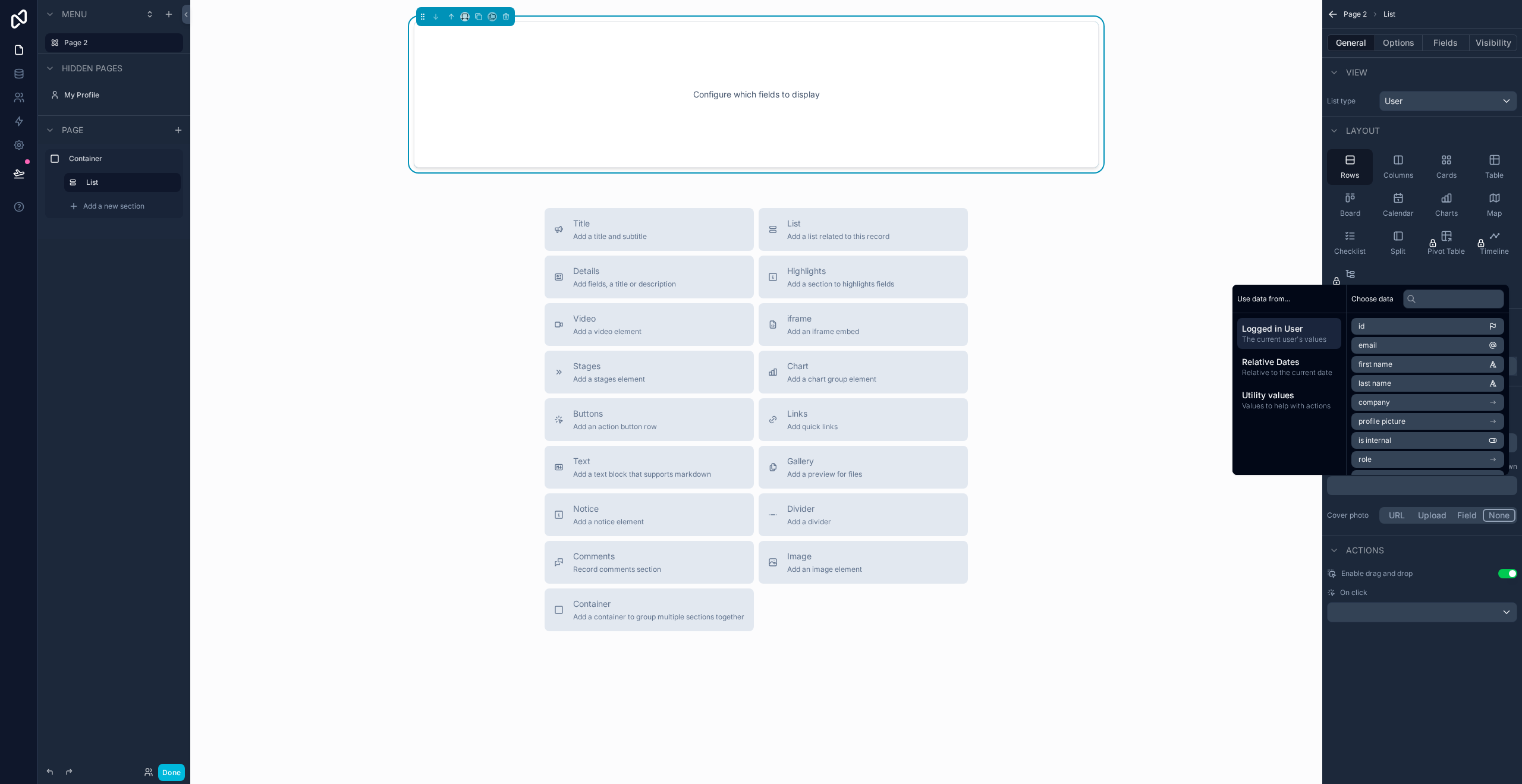
click at [1439, 641] on div "Page 2 List General Options Fields Visibility View List type User Layout Rows C…" at bounding box center [1422, 325] width 199 height 651
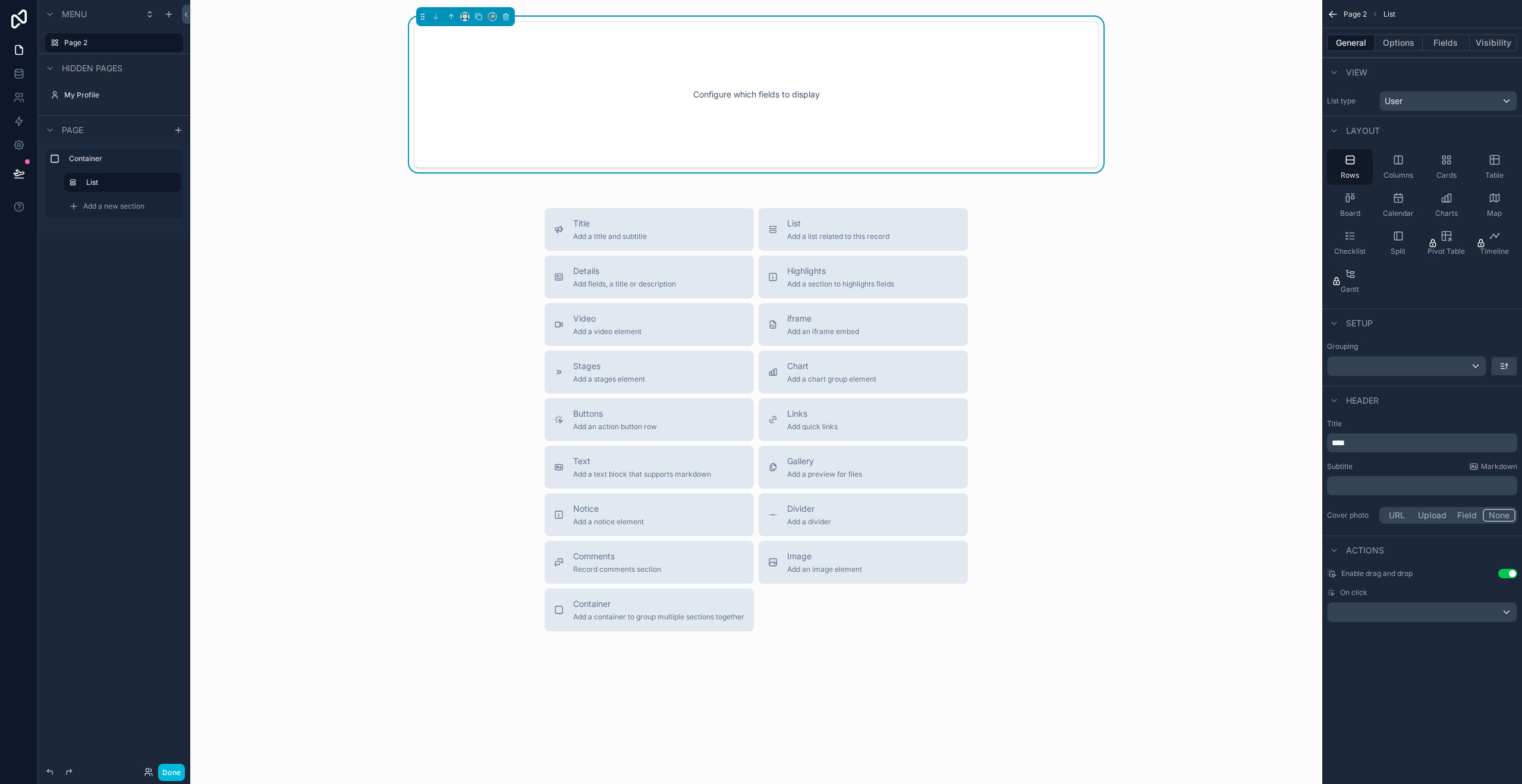
click at [1408, 44] on button "Options" at bounding box center [1399, 43] width 48 height 17
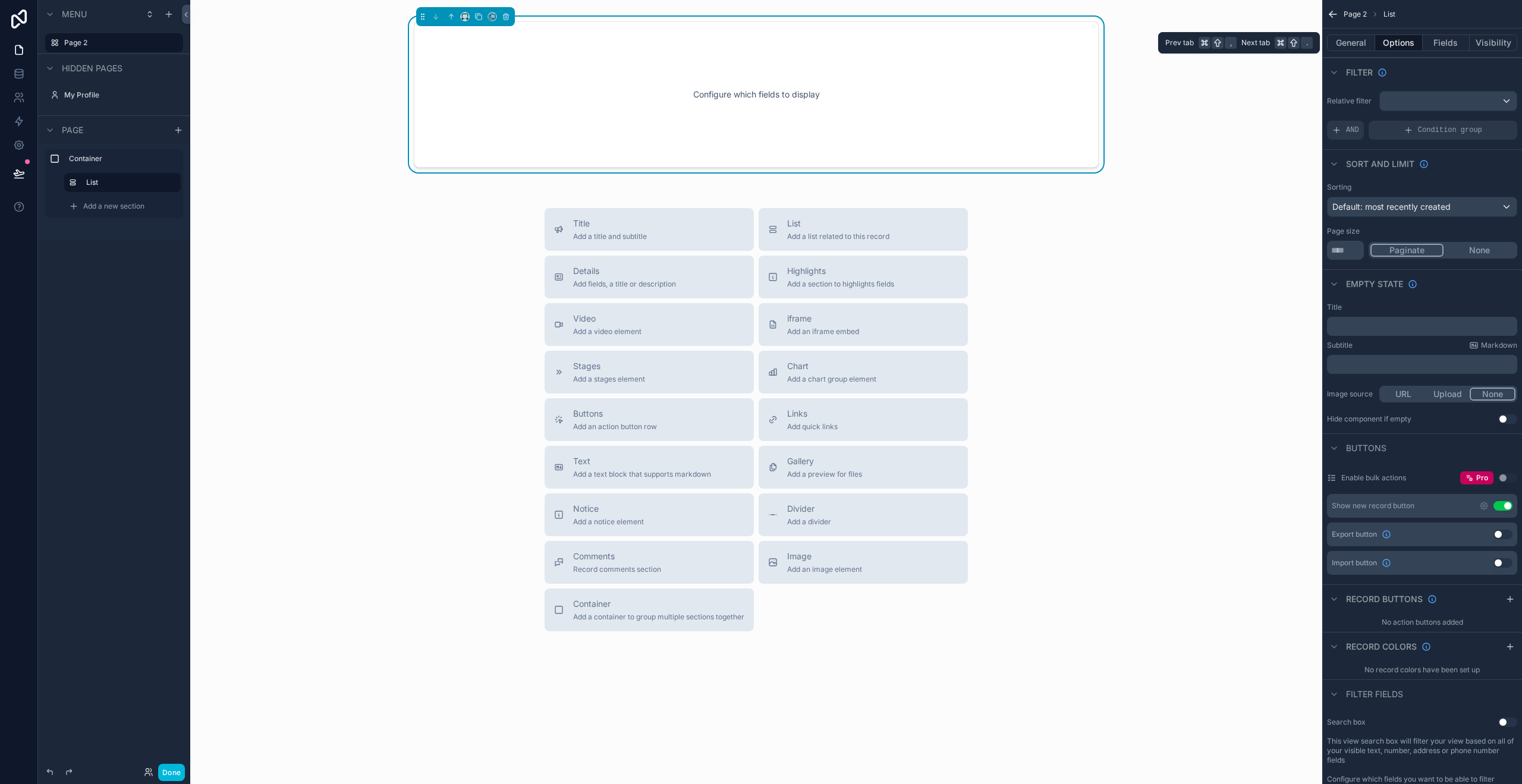
click at [1352, 41] on button "General" at bounding box center [1351, 43] width 48 height 17
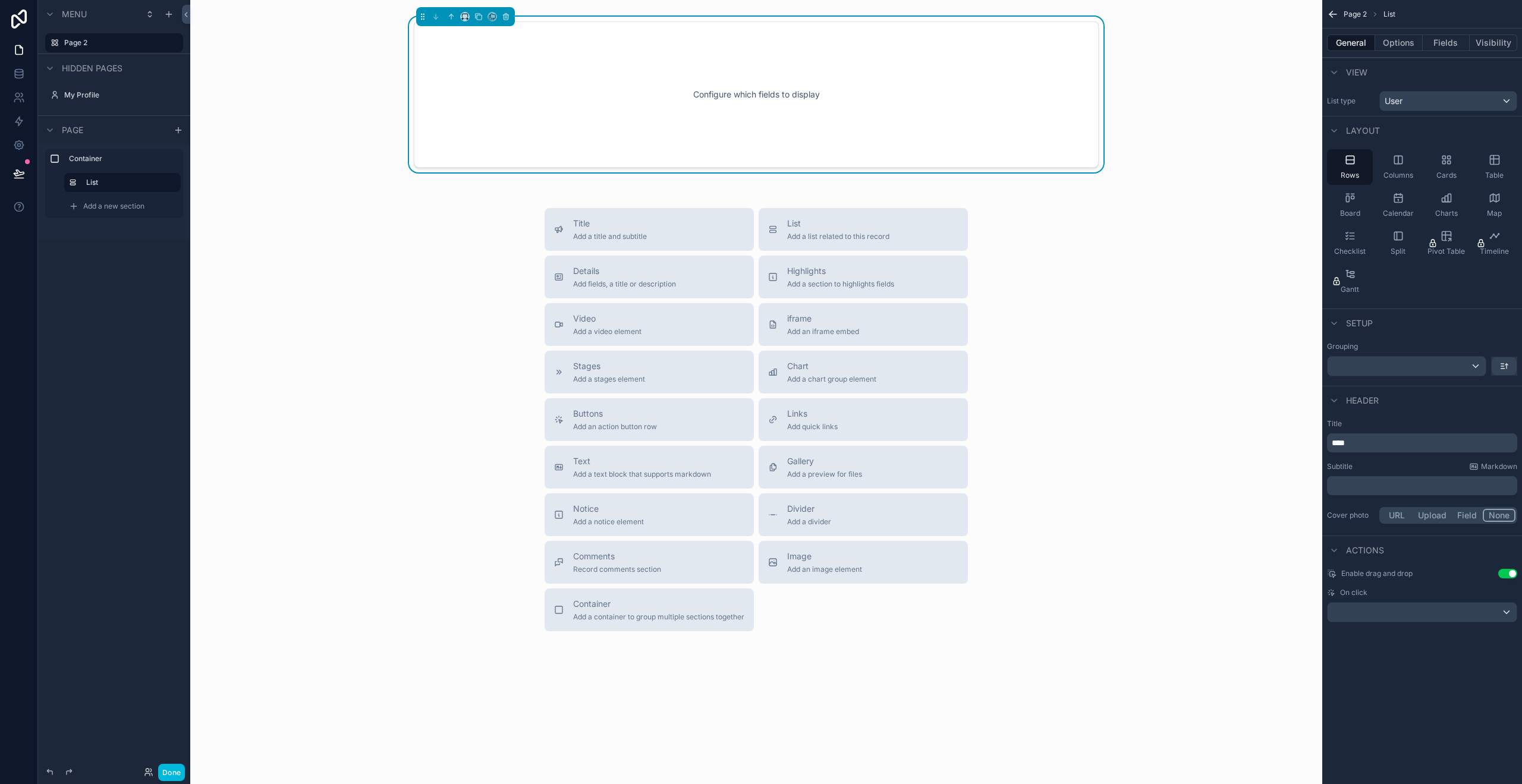
click at [819, 102] on div "Configure which fields to display" at bounding box center [756, 94] width 646 height 107
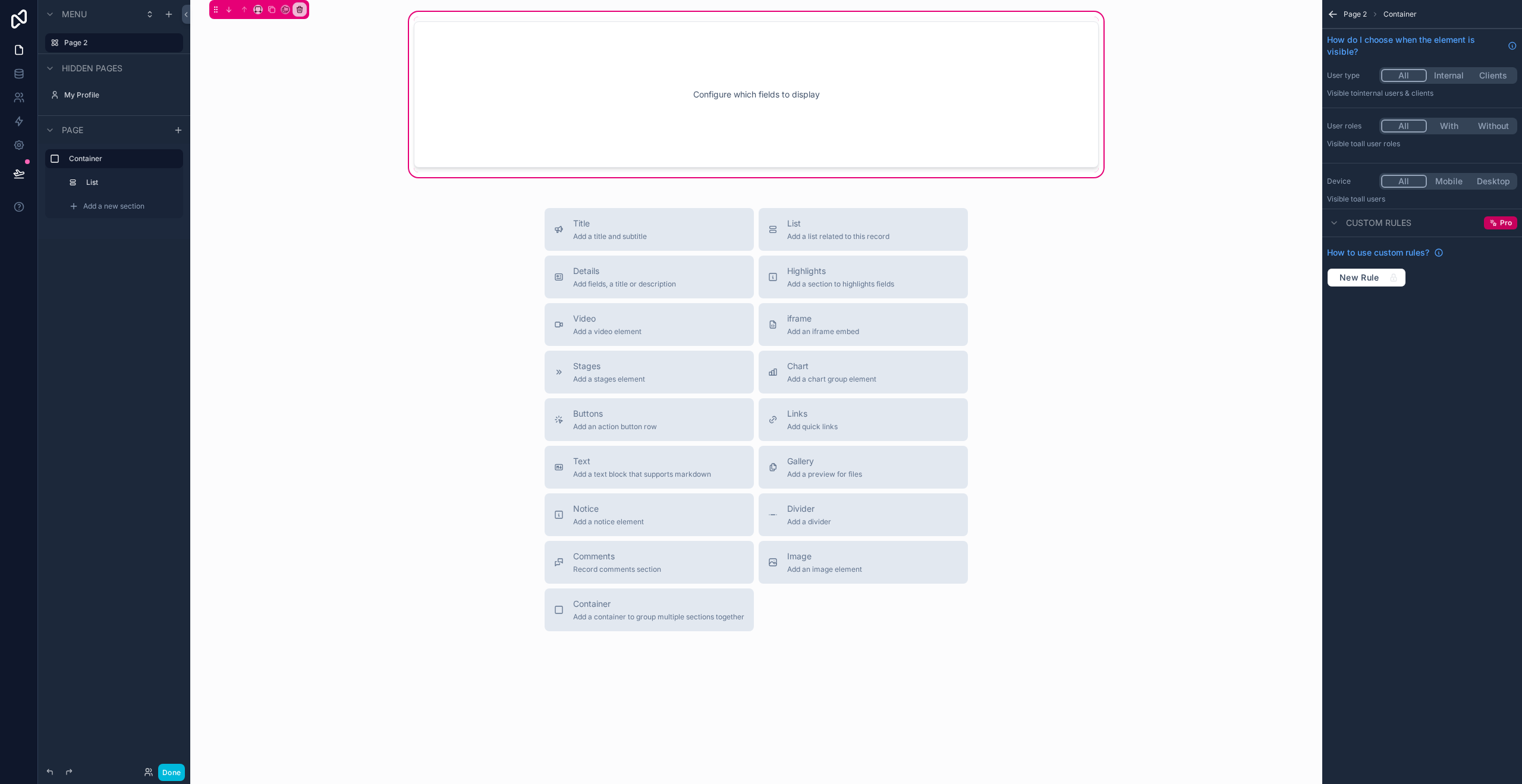
click at [1332, 13] on icon "scrollable content" at bounding box center [1333, 14] width 12 height 12
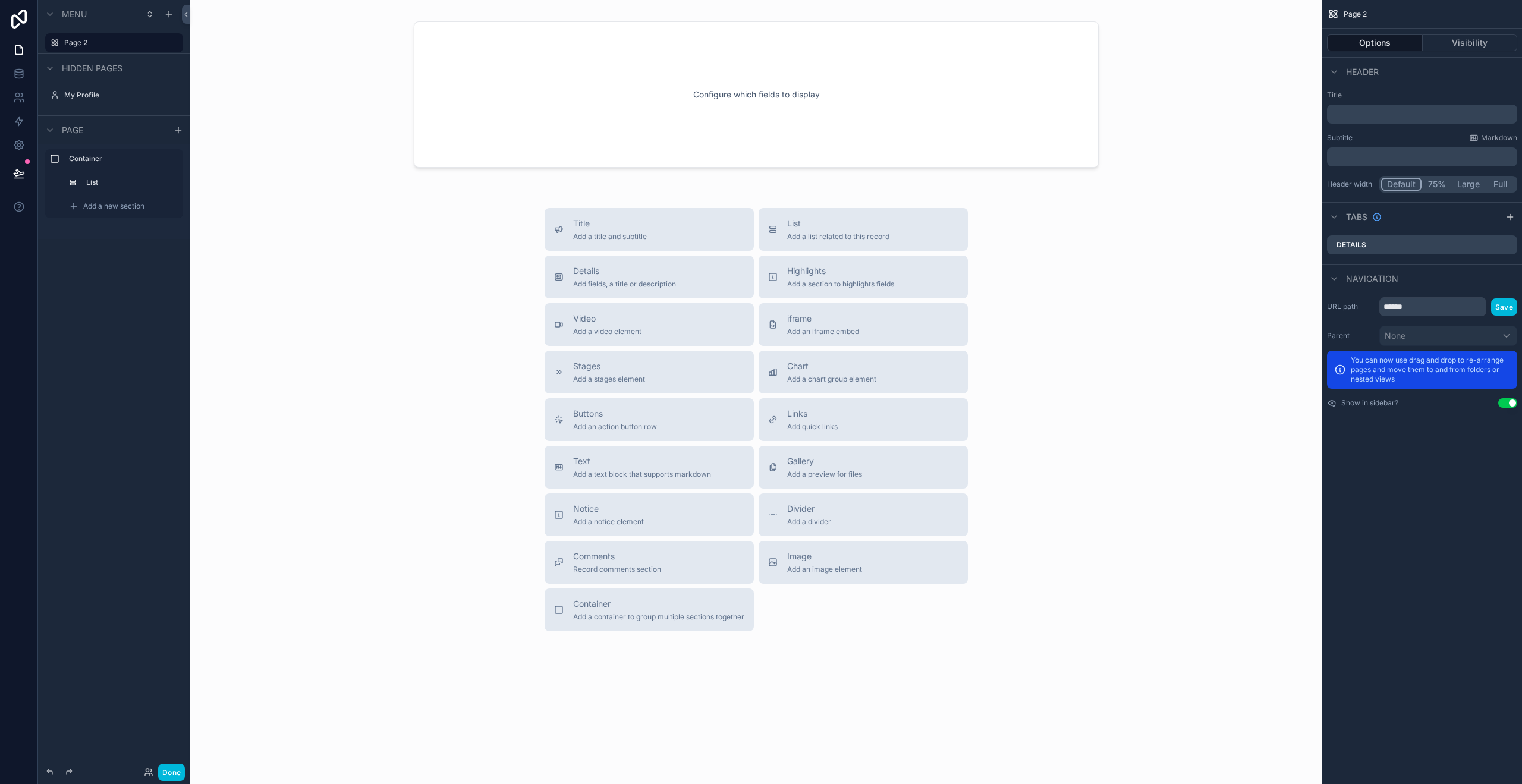
click at [1125, 395] on div "Title Add a title and subtitle List Add a list related to this record Details A…" at bounding box center [756, 420] width 1113 height 423
click at [100, 203] on span "Add a new section" at bounding box center [114, 206] width 61 height 9
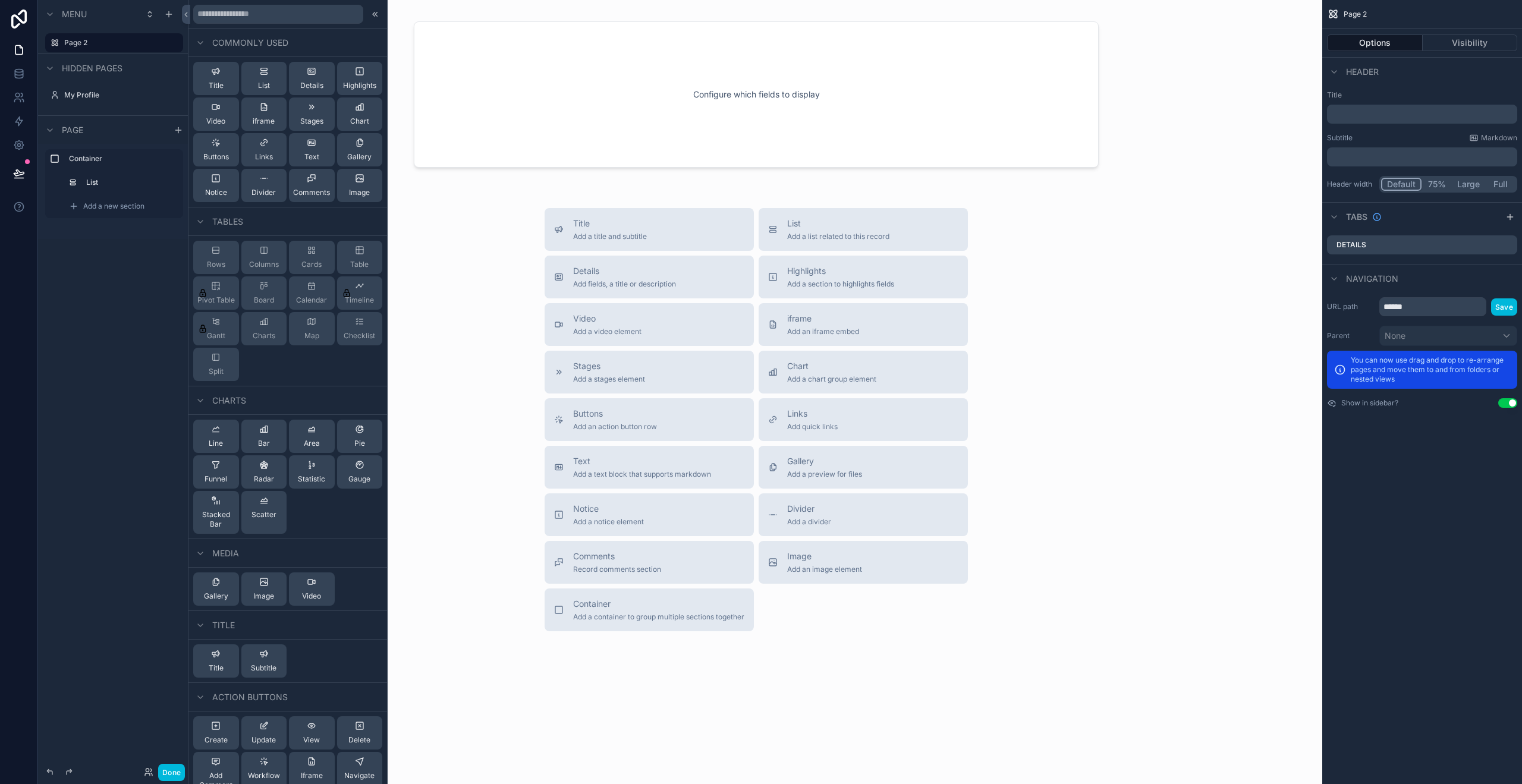
click at [221, 81] on span "Title" at bounding box center [216, 85] width 15 height 9
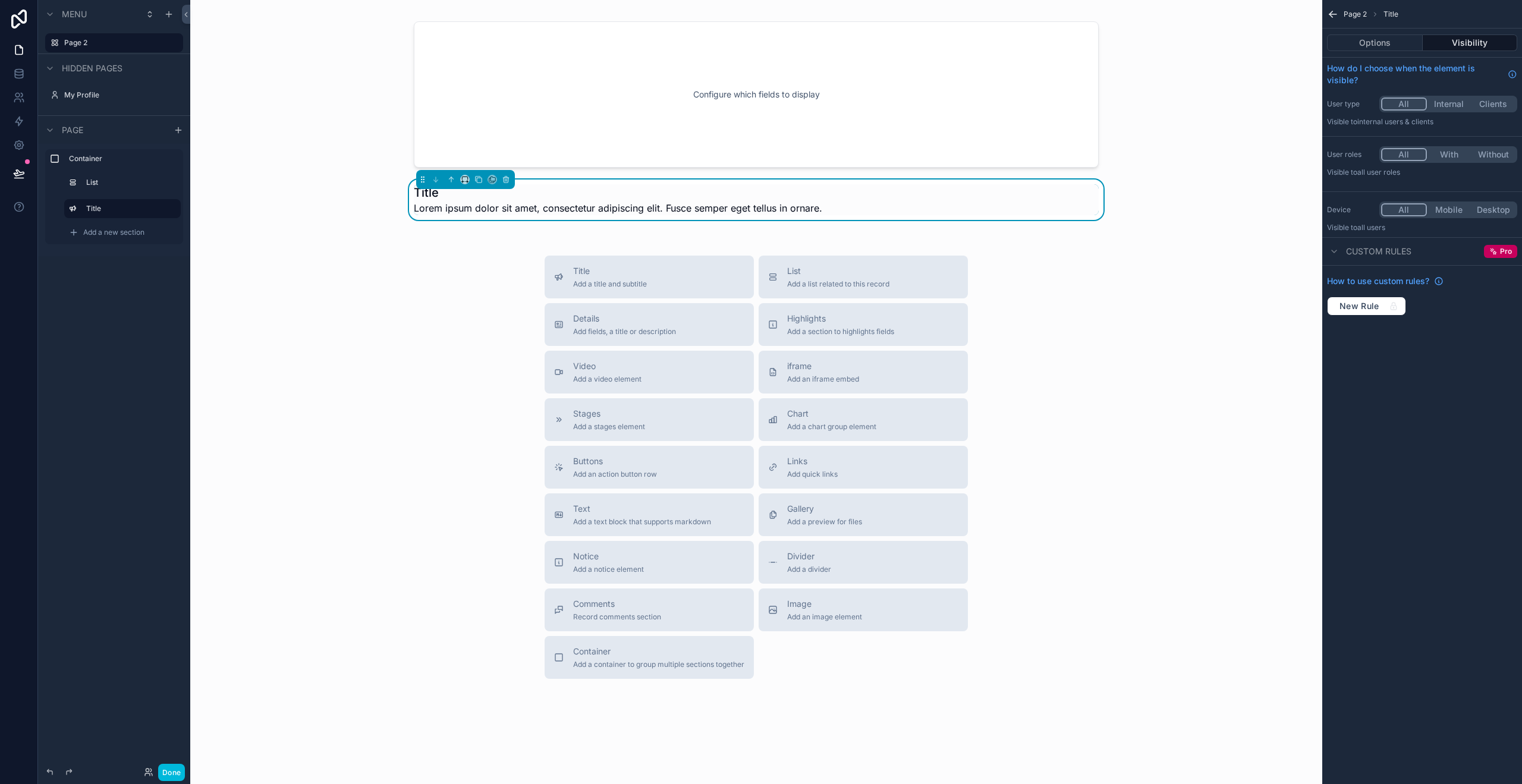
click at [413, 193] on h1 "Title" at bounding box center [618, 193] width 408 height 17
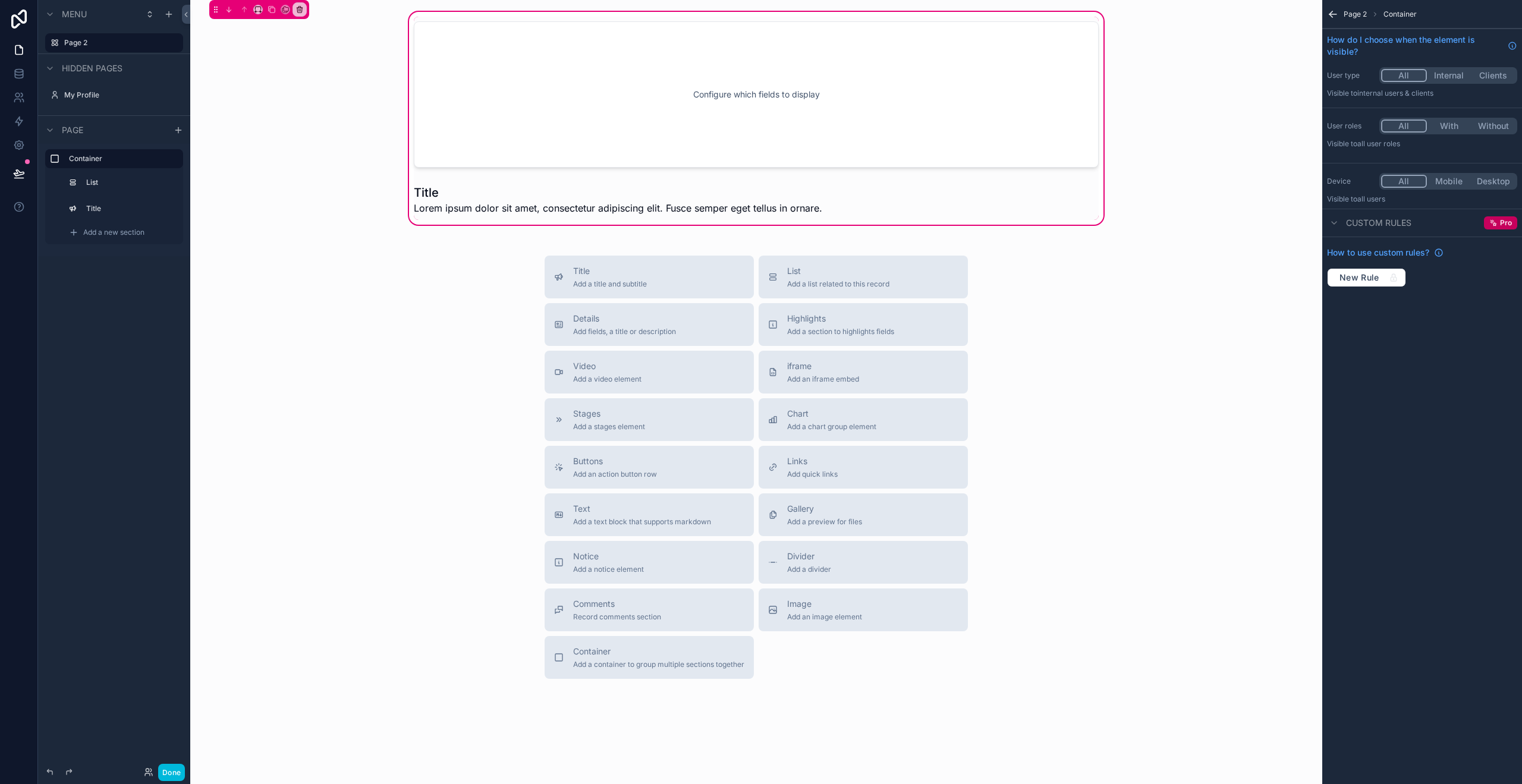
click at [1326, 11] on div "Page 2 Container" at bounding box center [1422, 14] width 199 height 28
click at [105, 209] on label "Title" at bounding box center [128, 209] width 85 height 9
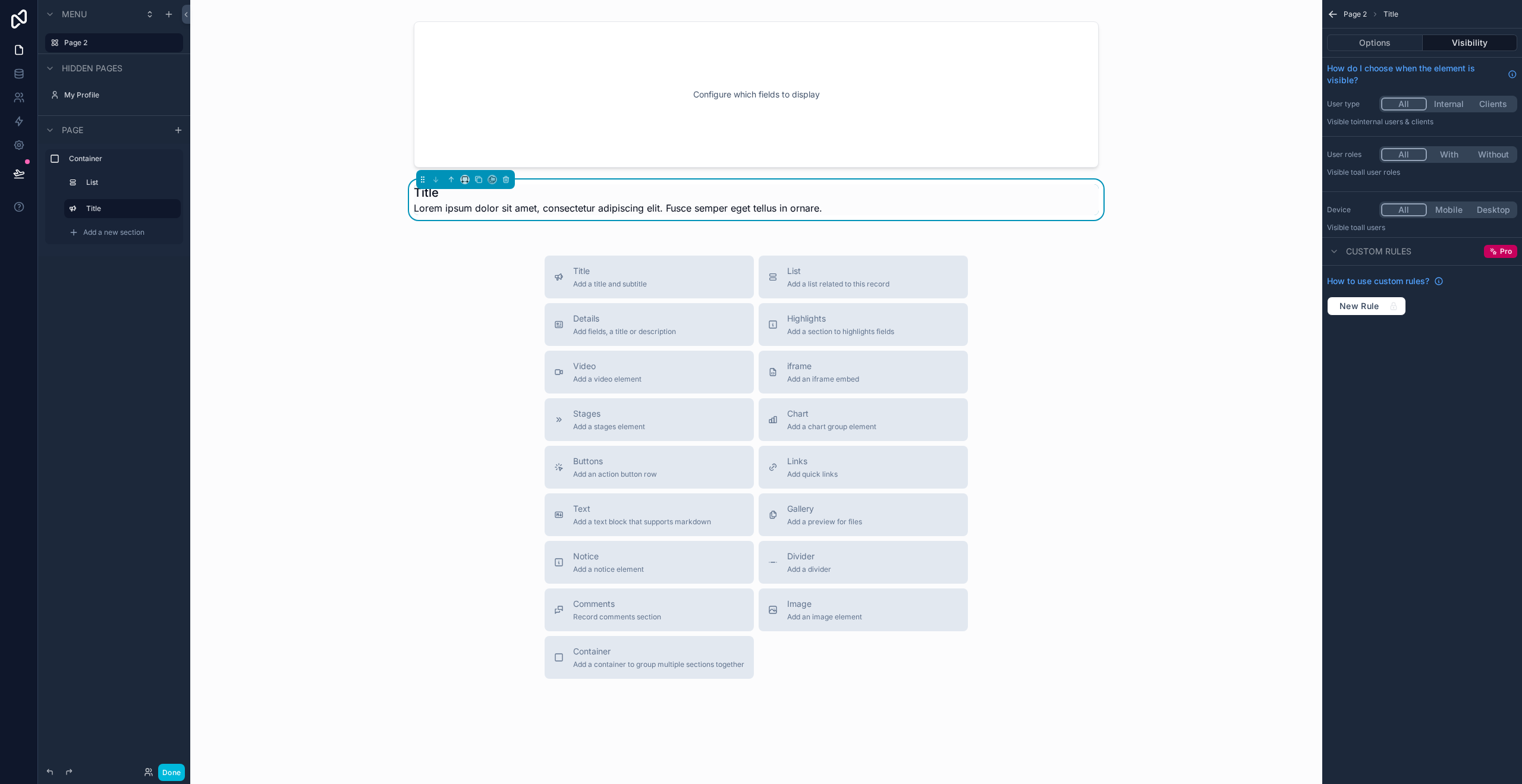
click at [1368, 38] on button "Options" at bounding box center [1375, 43] width 96 height 17
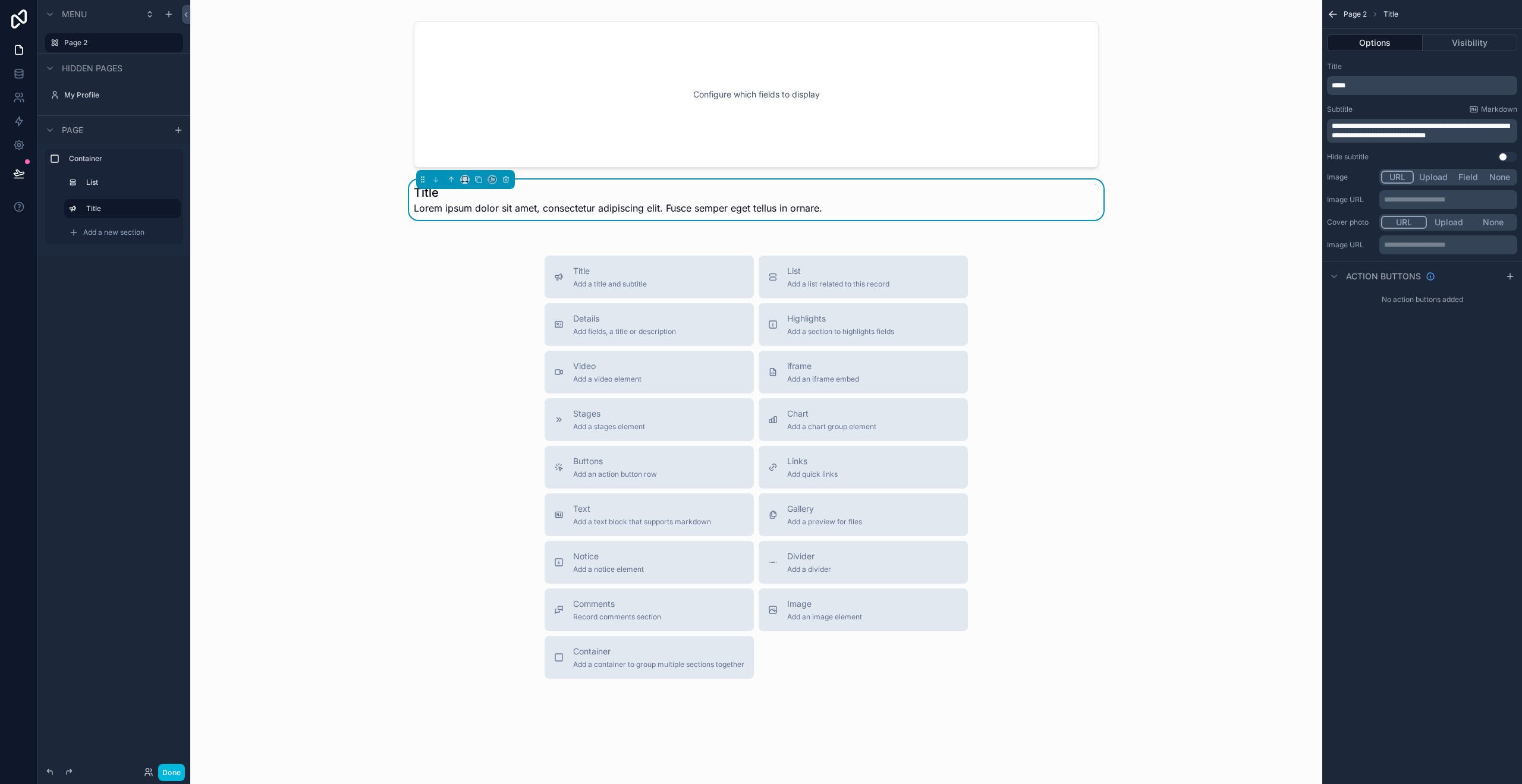
click at [1395, 85] on p "*****" at bounding box center [1423, 85] width 183 height 9
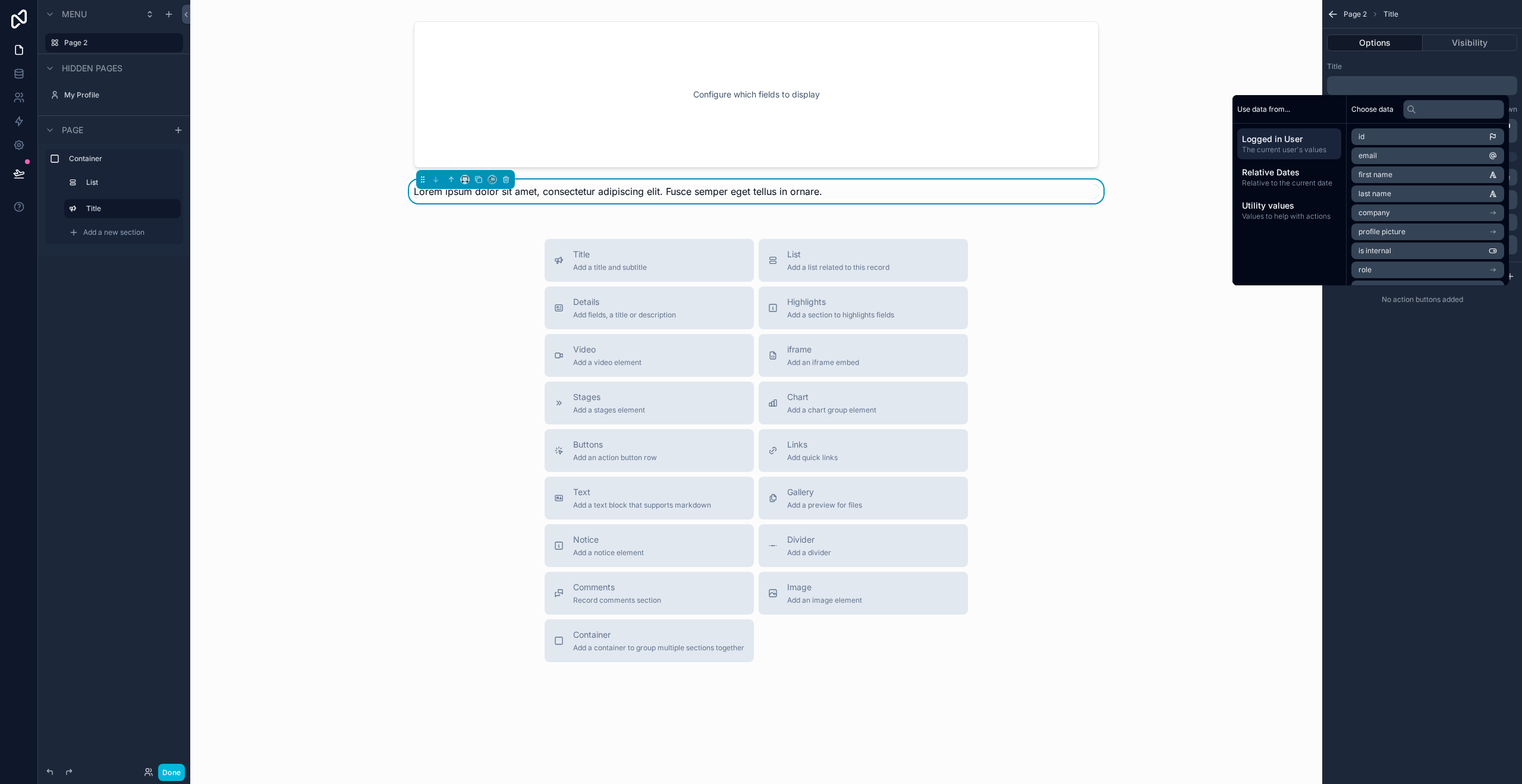
click at [1296, 213] on span "Values to help with actions" at bounding box center [1289, 216] width 94 height 9
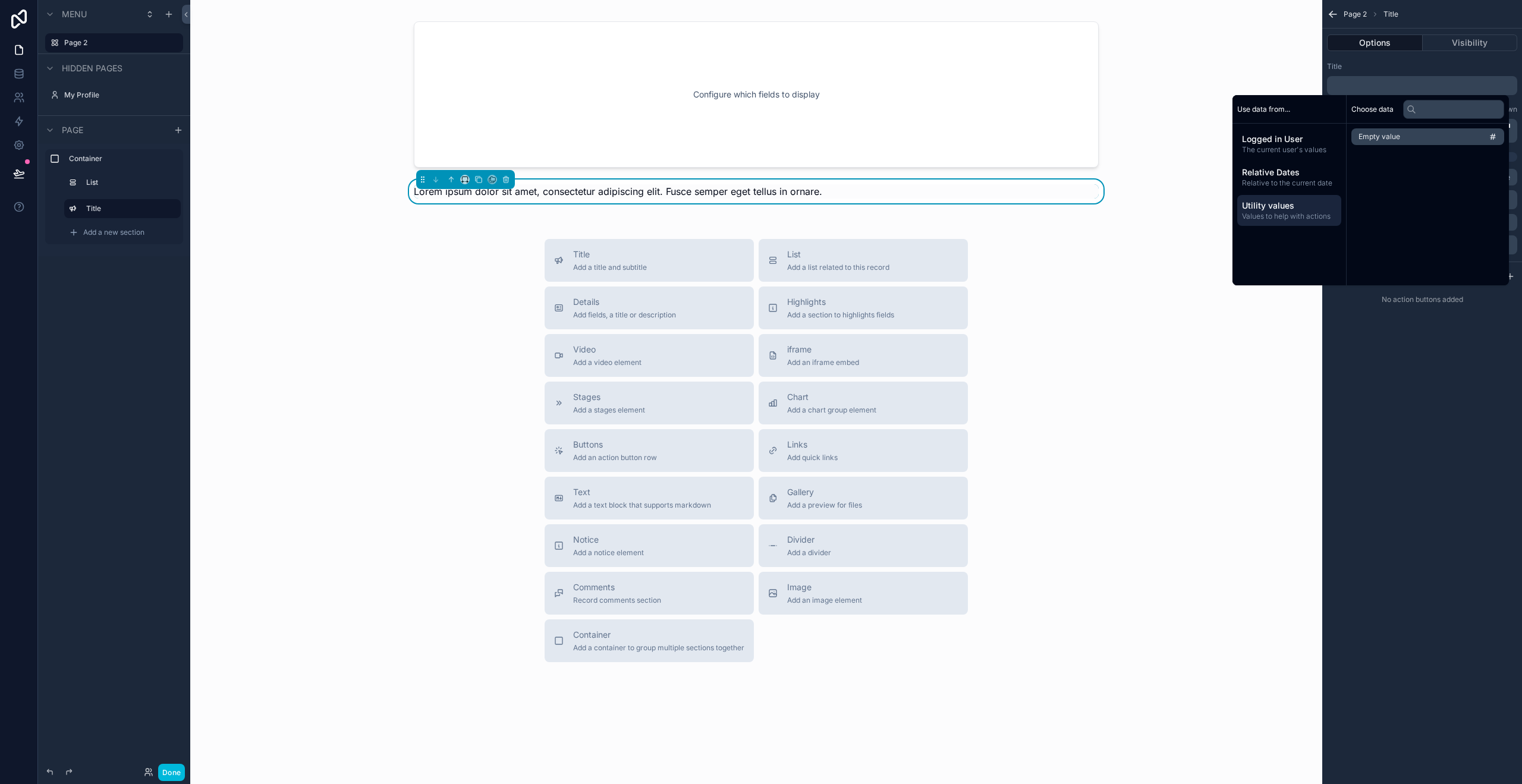
click at [1288, 143] on span "Logged in User" at bounding box center [1289, 139] width 94 height 12
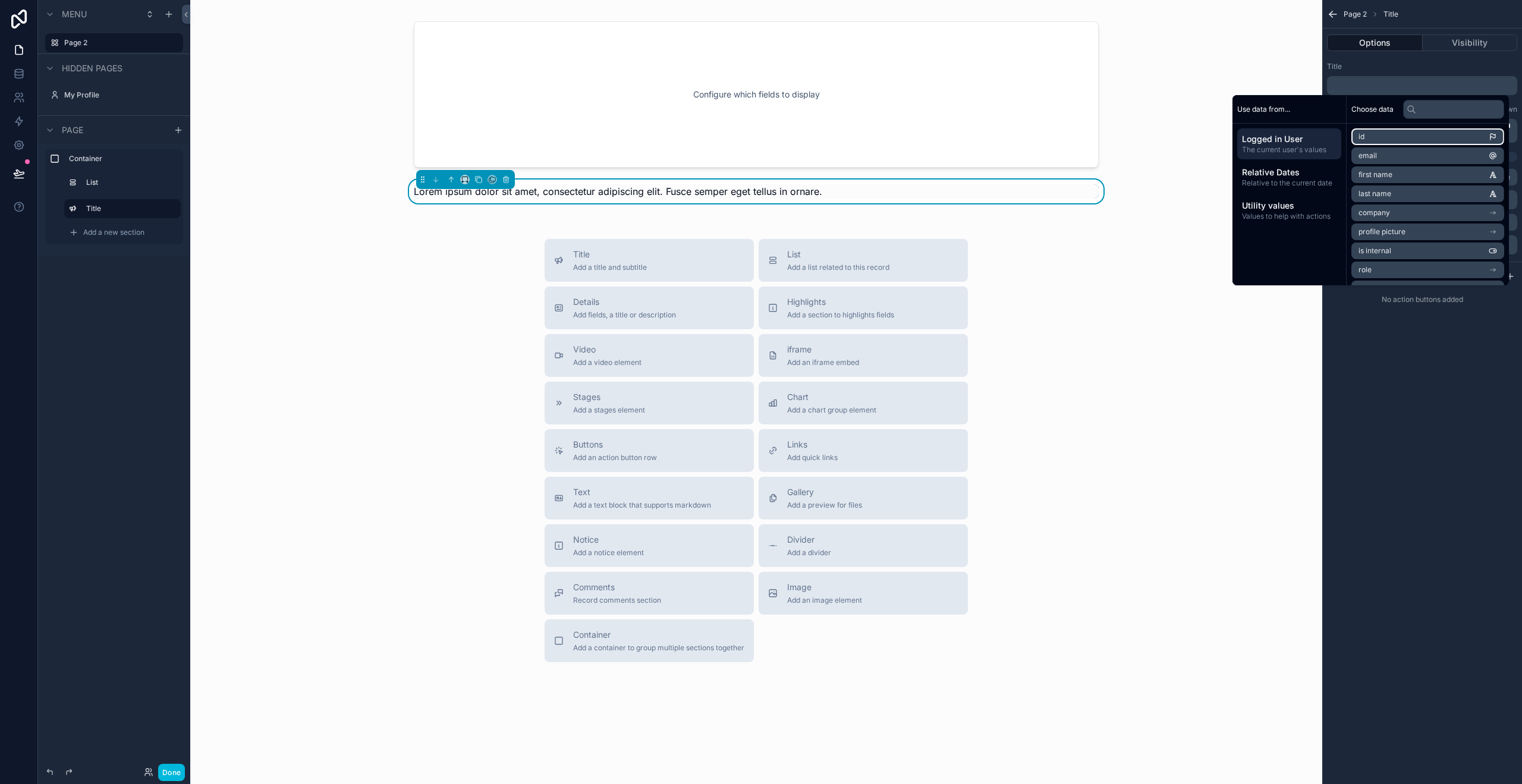
click at [1379, 140] on li "id" at bounding box center [1428, 137] width 153 height 17
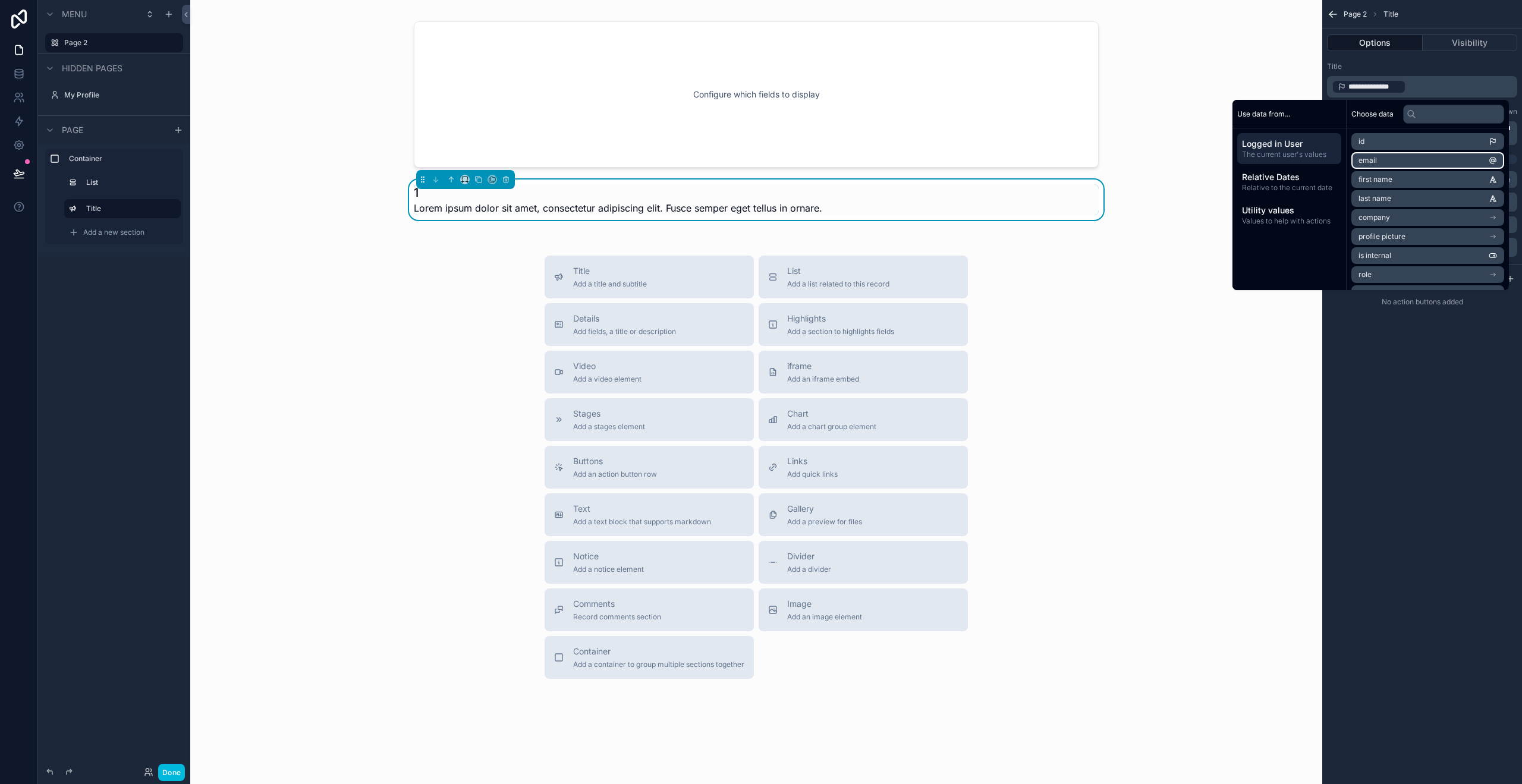
click at [1388, 161] on li "email" at bounding box center [1428, 160] width 153 height 17
click at [1458, 85] on p "**********" at bounding box center [1423, 87] width 183 height 17
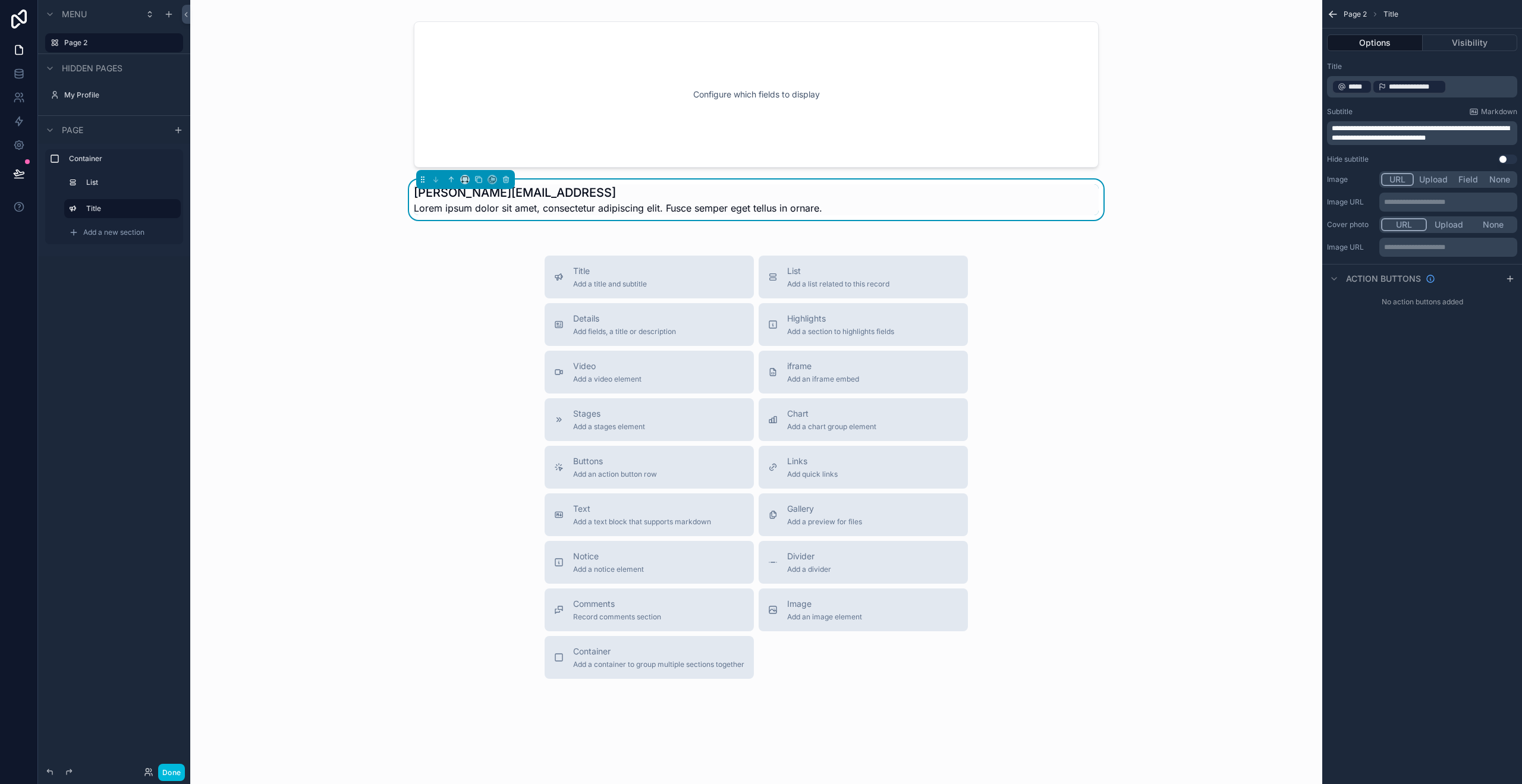
click at [1453, 397] on div "**********" at bounding box center [1422, 392] width 199 height 784
click at [114, 178] on div "List" at bounding box center [130, 183] width 90 height 9
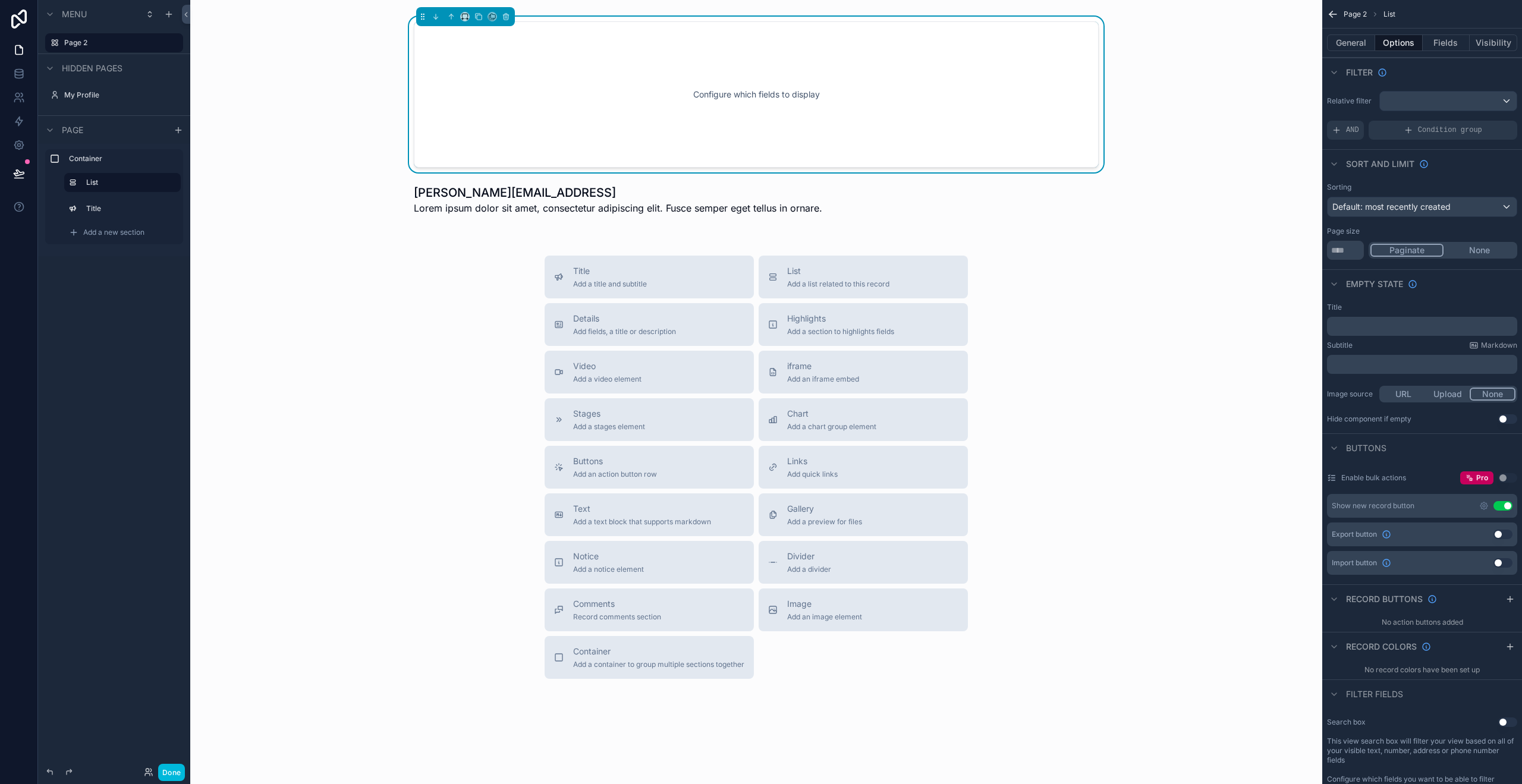
click at [1383, 331] on div "﻿" at bounding box center [1422, 326] width 190 height 19
click at [1383, 324] on p "﻿" at bounding box center [1423, 326] width 183 height 9
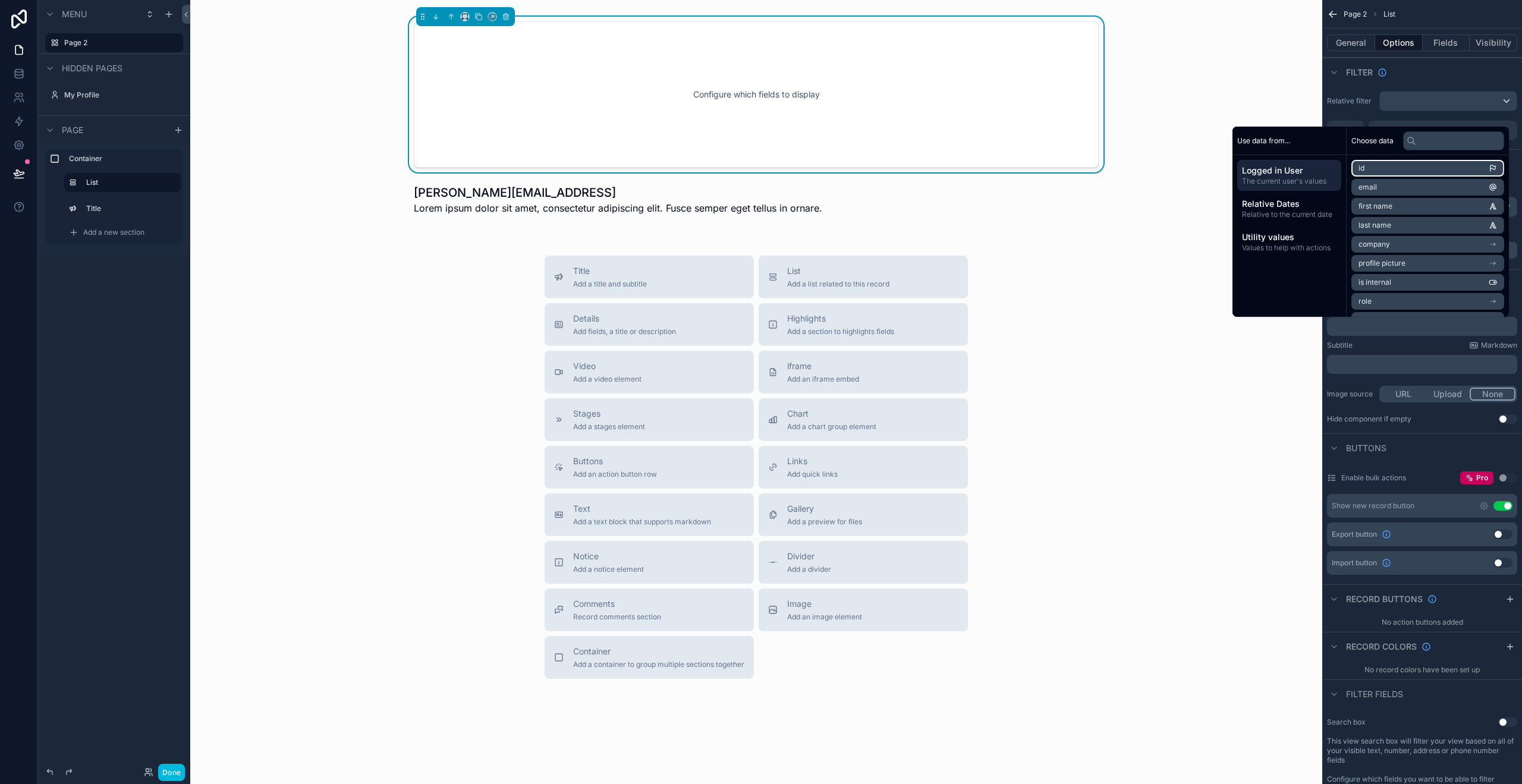
click at [1372, 168] on li "id" at bounding box center [1428, 168] width 153 height 17
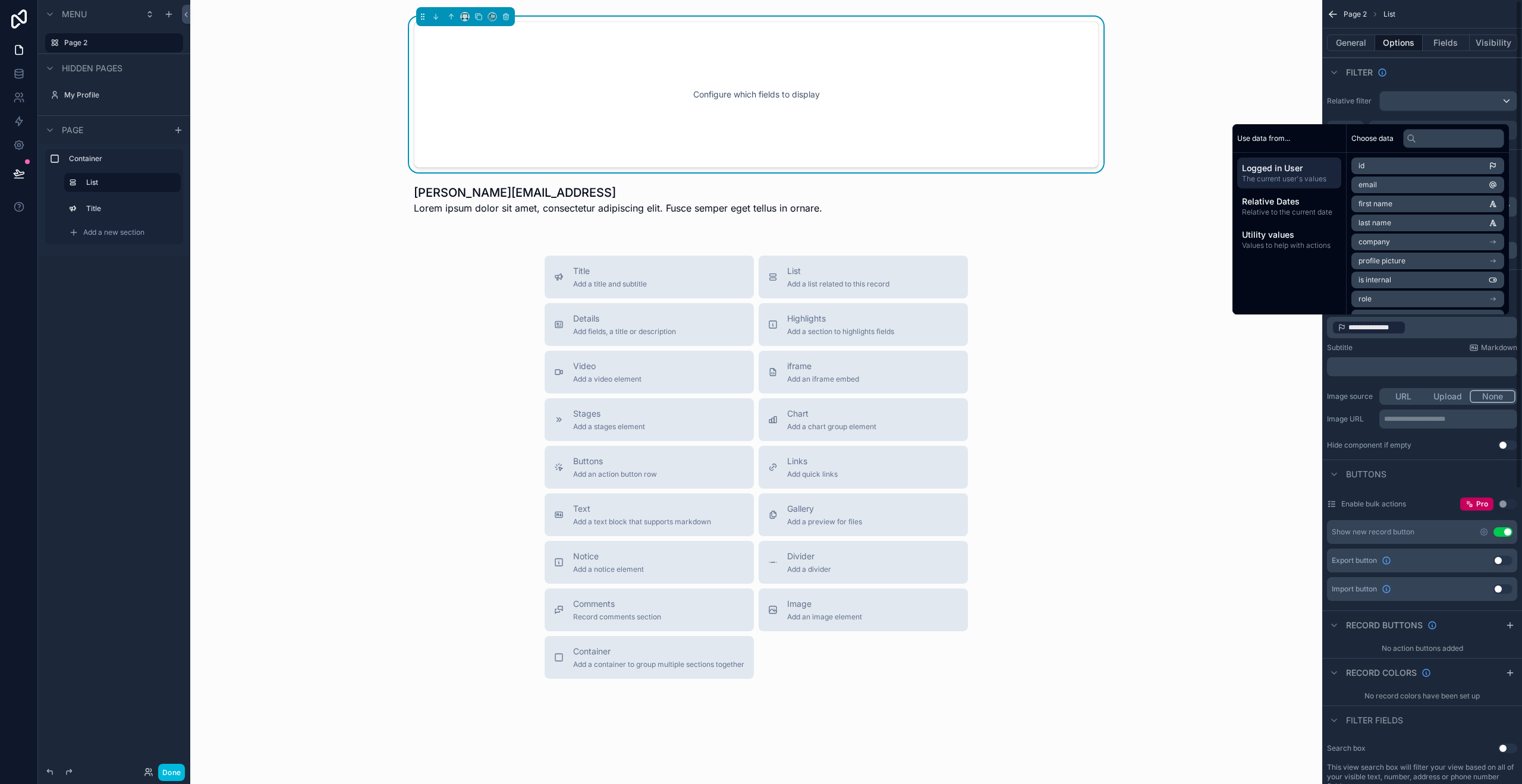
click at [1379, 368] on p "﻿" at bounding box center [1423, 367] width 183 height 9
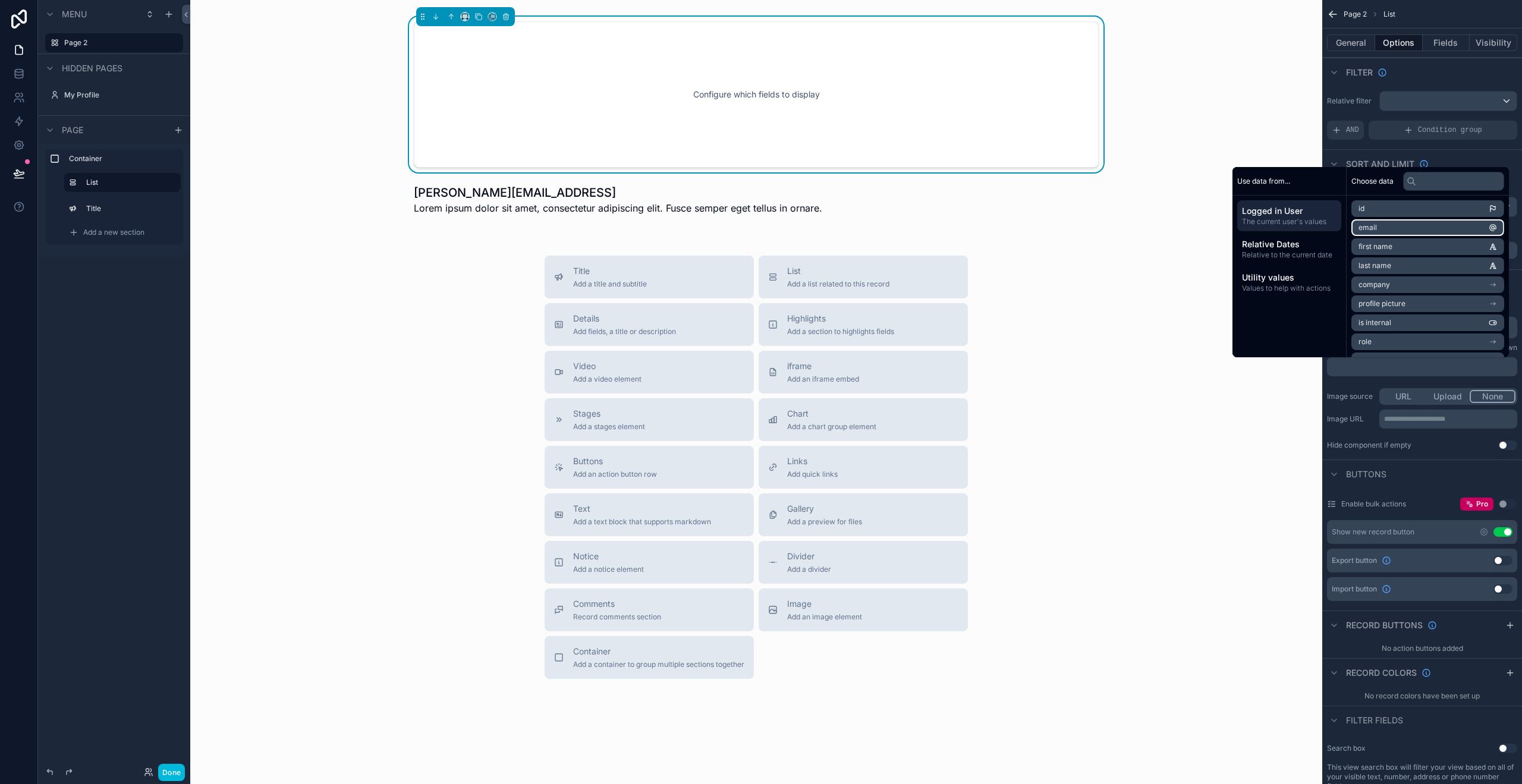
click at [1375, 221] on li "email" at bounding box center [1428, 228] width 153 height 17
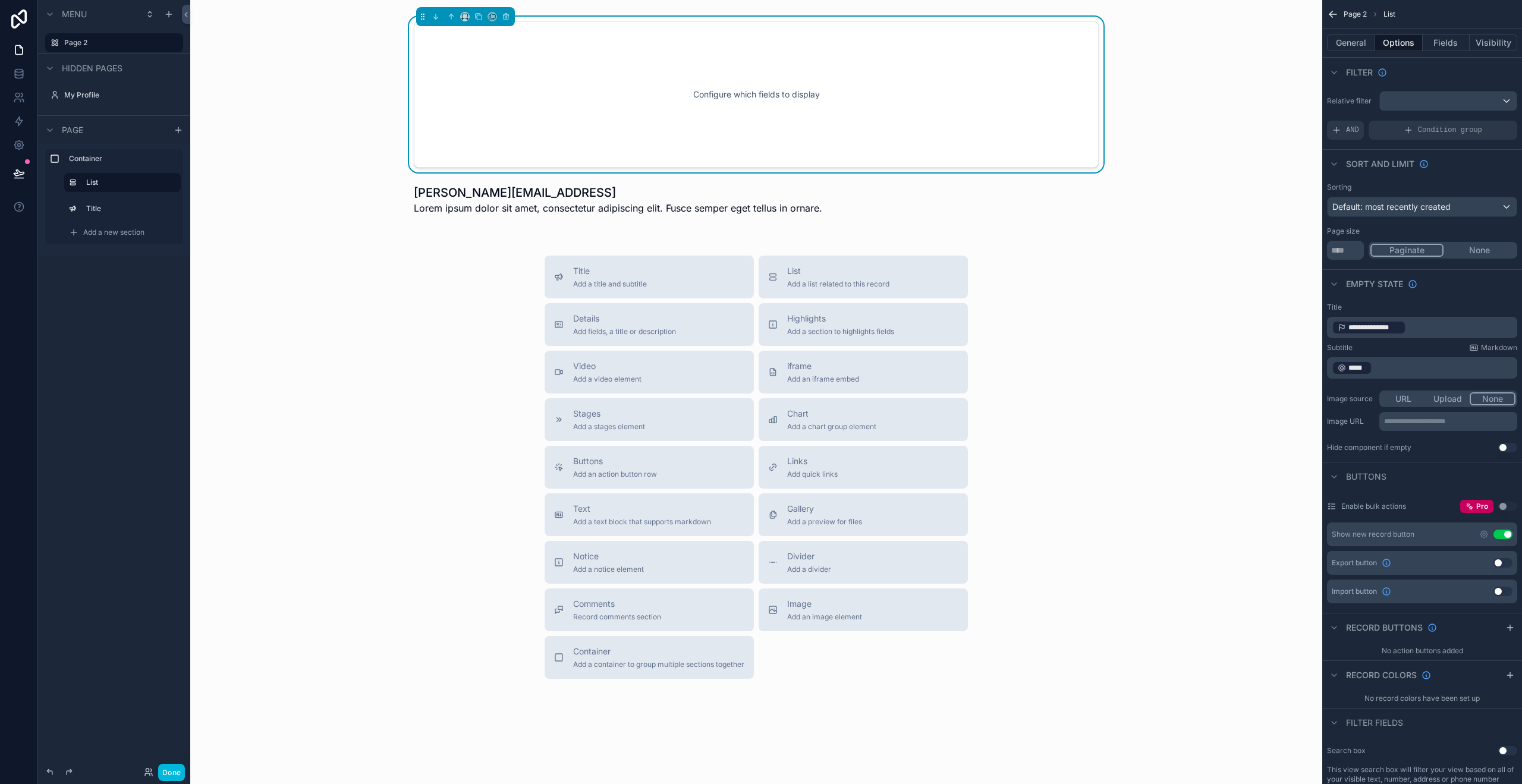
click at [1438, 446] on div "Hide component if empty Use setting" at bounding box center [1422, 447] width 190 height 9
click at [1441, 35] on button "Fields" at bounding box center [1447, 43] width 48 height 17
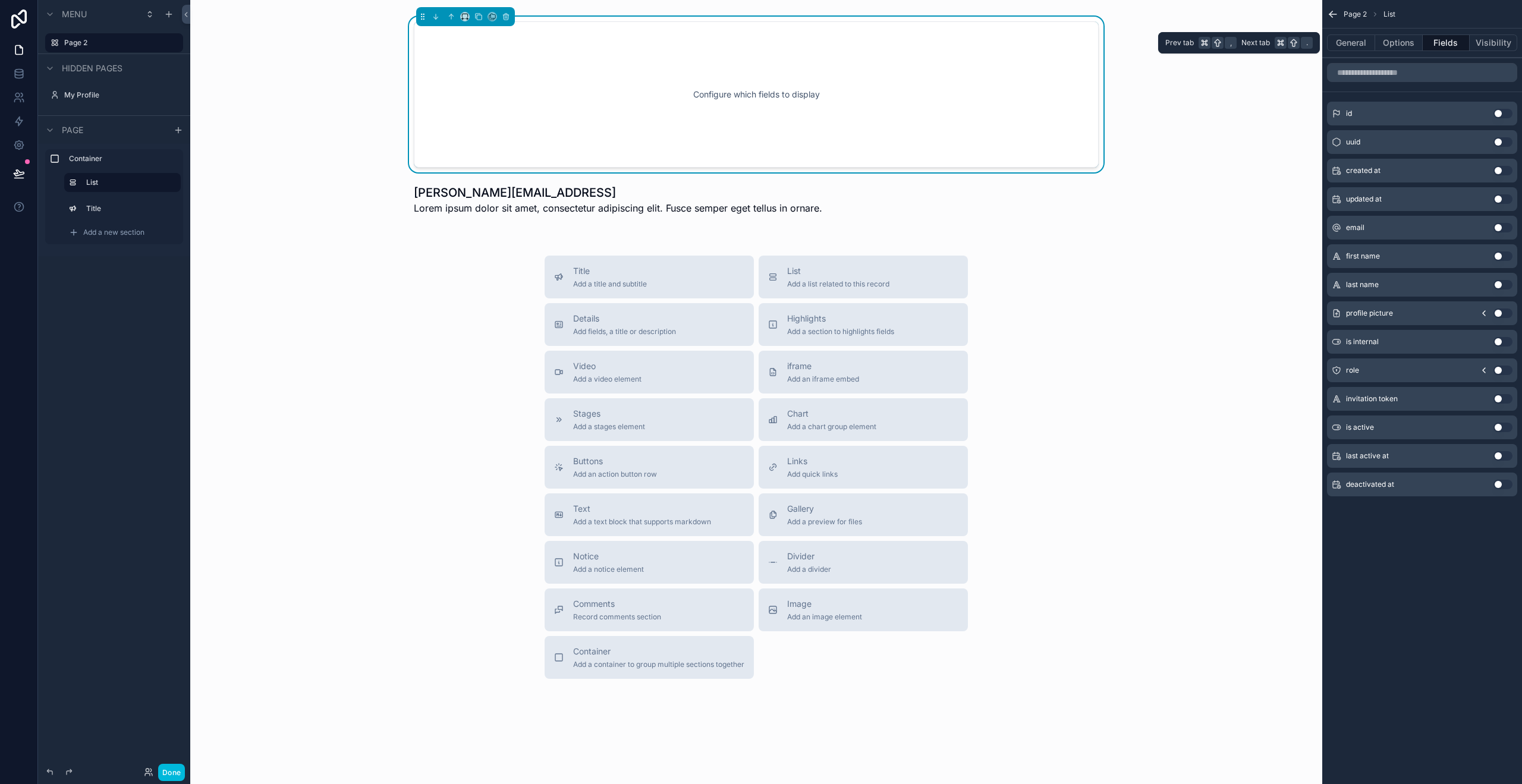
click at [1499, 48] on button "Visibility" at bounding box center [1494, 43] width 48 height 17
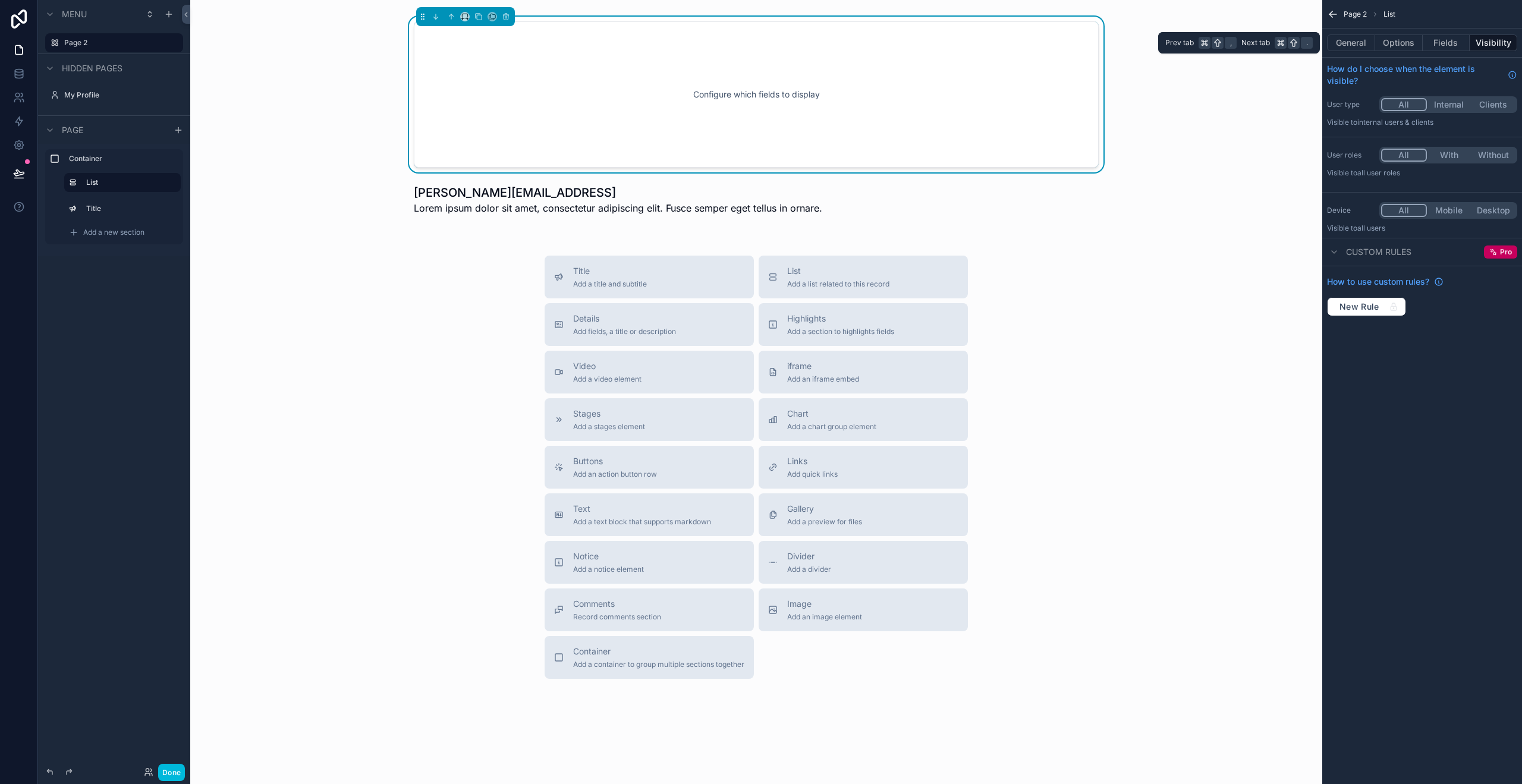
click at [1357, 48] on button "General" at bounding box center [1351, 43] width 48 height 17
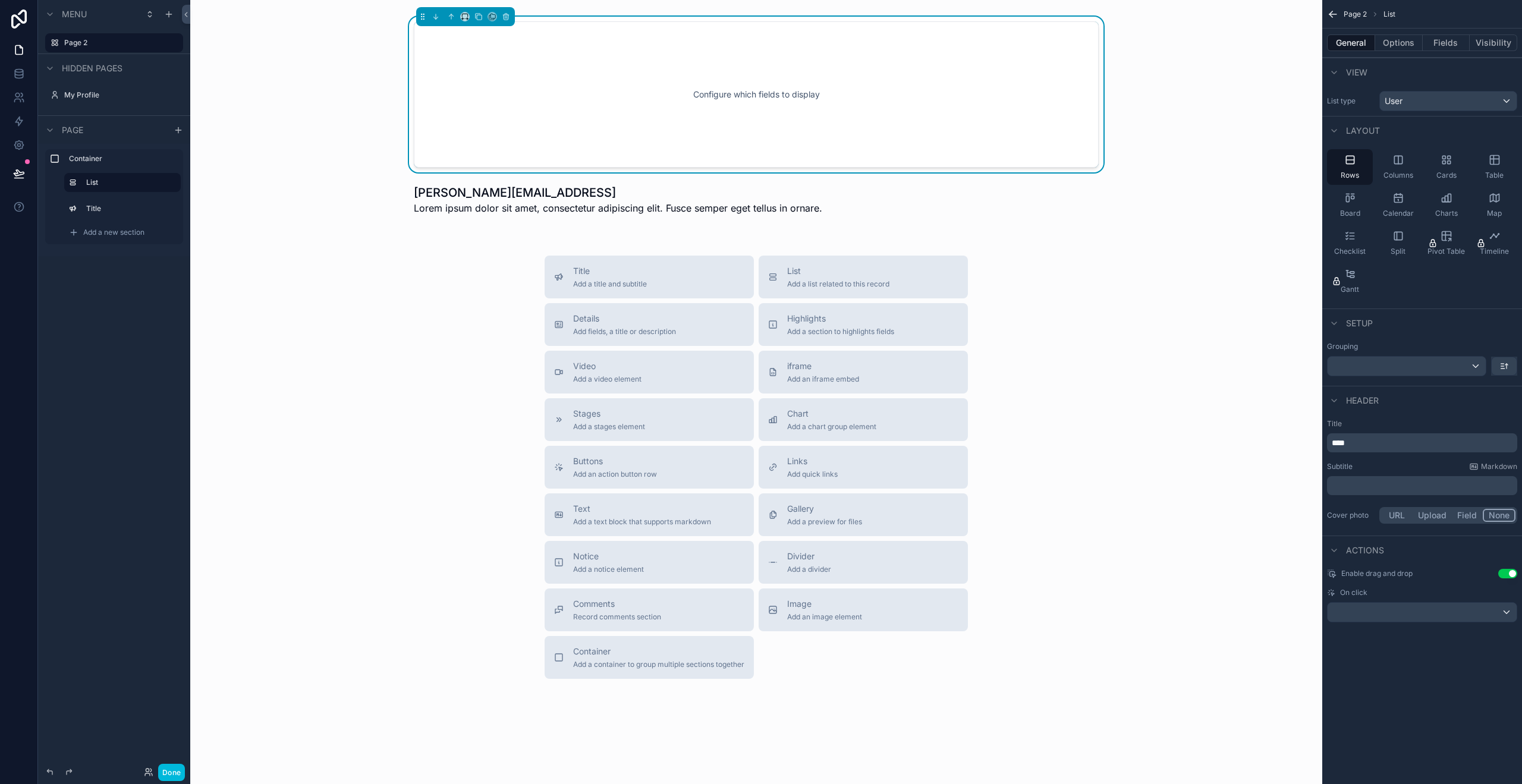
click at [1328, 7] on div "Page 2 List" at bounding box center [1422, 14] width 199 height 28
click at [1330, 11] on icon "scrollable content" at bounding box center [1333, 14] width 12 height 12
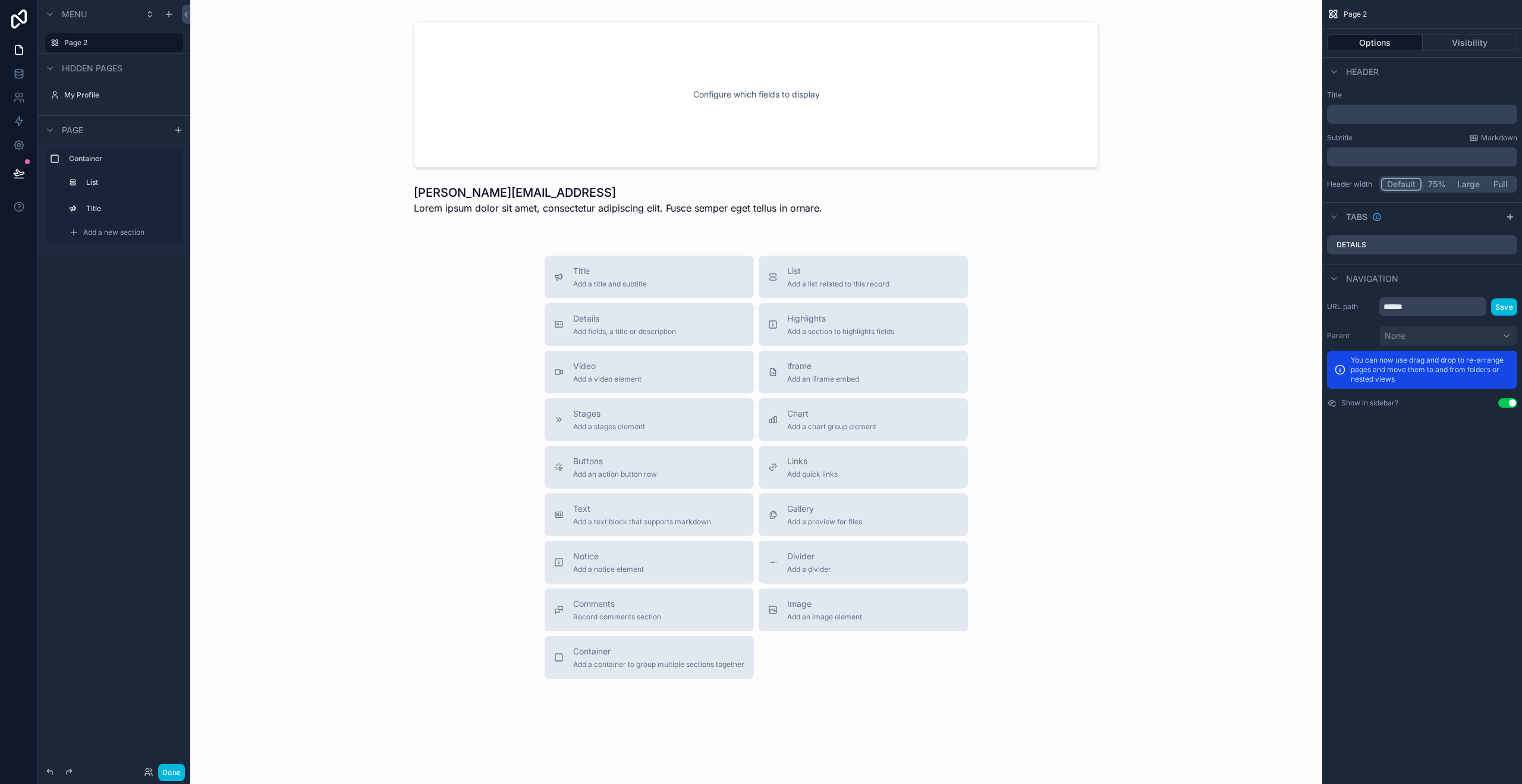
click at [1043, 386] on div "Title Add a title and subtitle List Add a list related to this record Details A…" at bounding box center [756, 467] width 1113 height 423
click at [856, 300] on div "Title Add a title and subtitle List Add a list related to this record Details A…" at bounding box center [756, 467] width 443 height 423
